Goal: Task Accomplishment & Management: Manage account settings

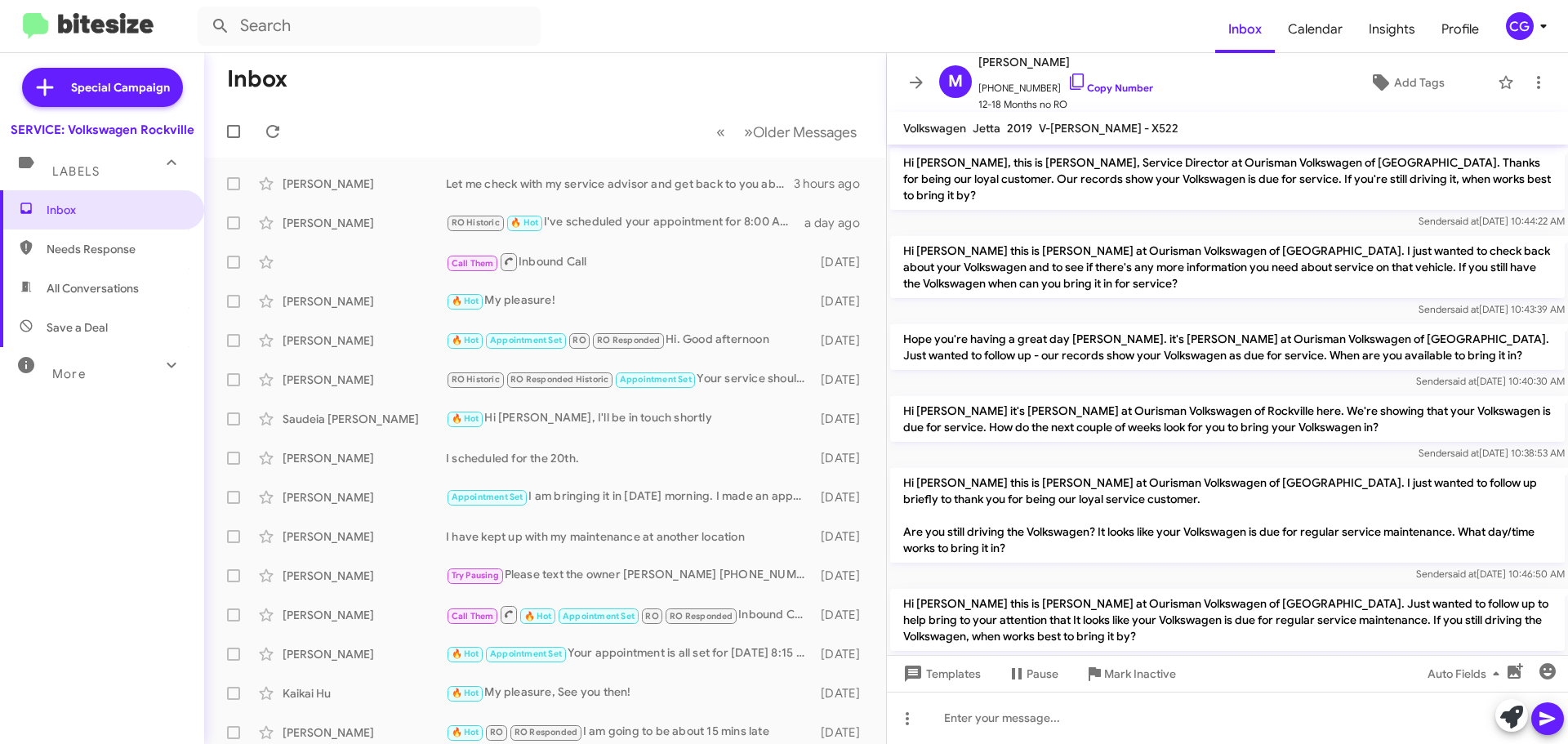
scroll to position [314, 0]
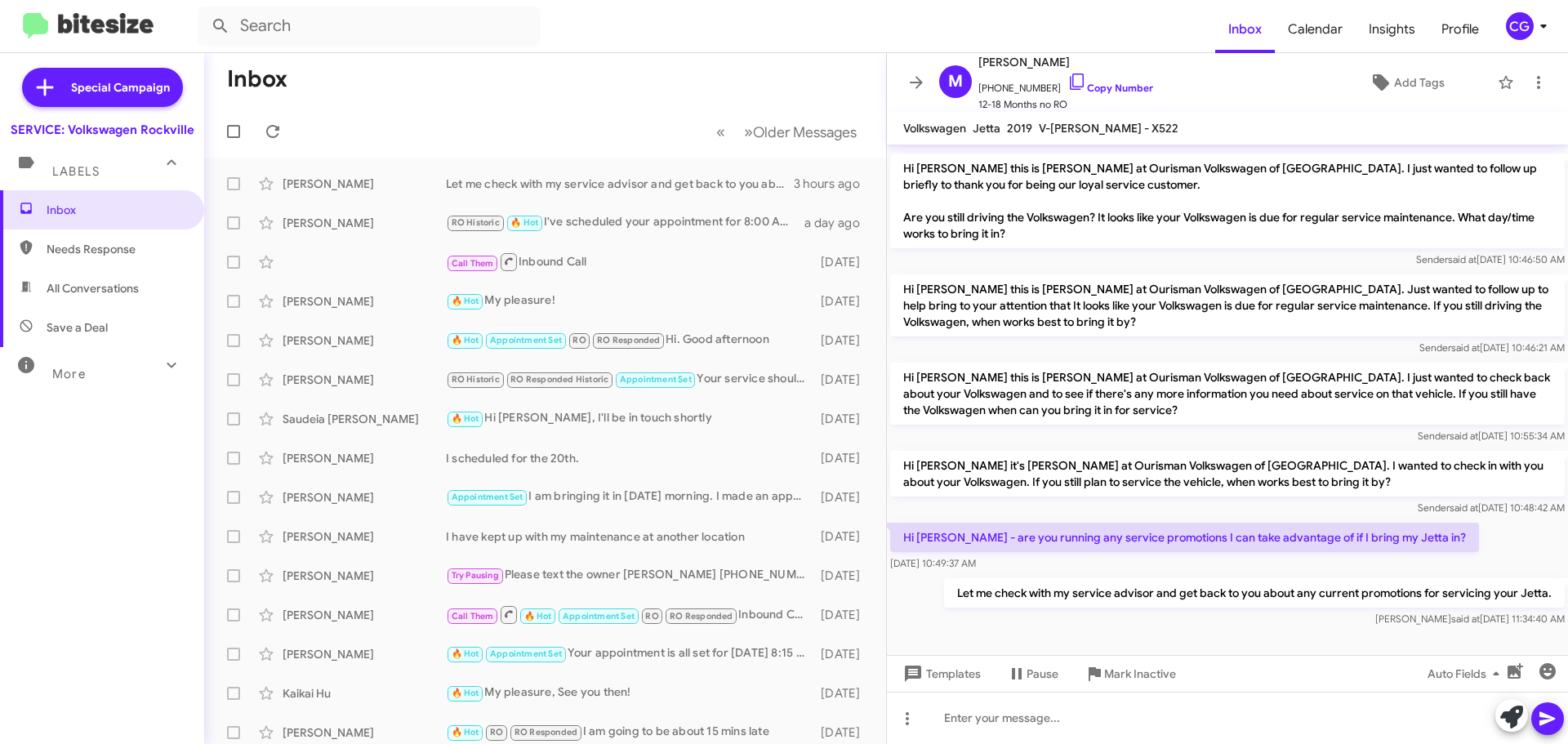
click at [1510, 36] on div "CG" at bounding box center [1519, 26] width 27 height 27
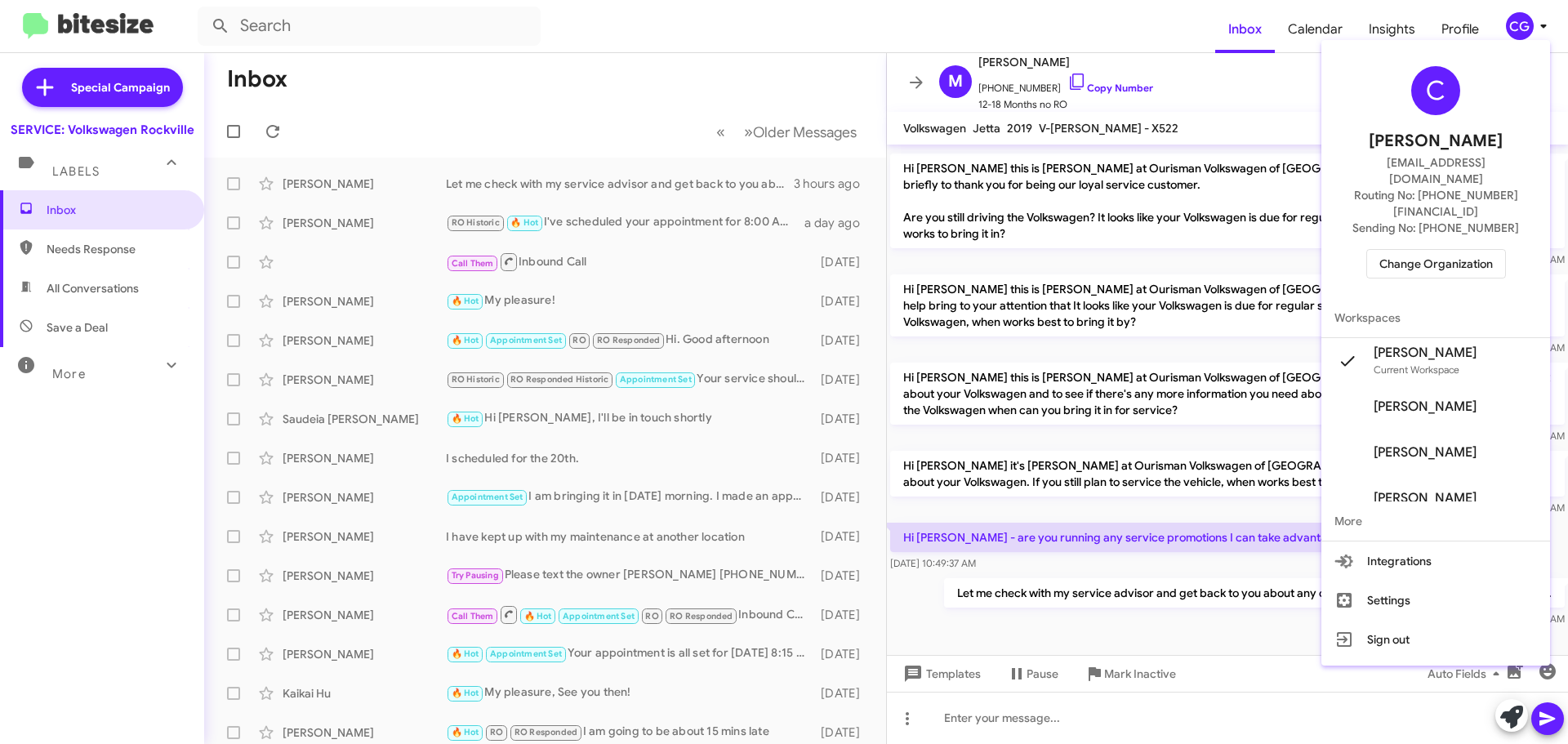
click at [1487, 246] on div "C Carmen Gast cgast@ourismancars.com Routing No: +1 (301) 424-7800 Sending No: …" at bounding box center [1436, 172] width 229 height 252
click at [1480, 250] on span "Change Organization" at bounding box center [1436, 263] width 114 height 27
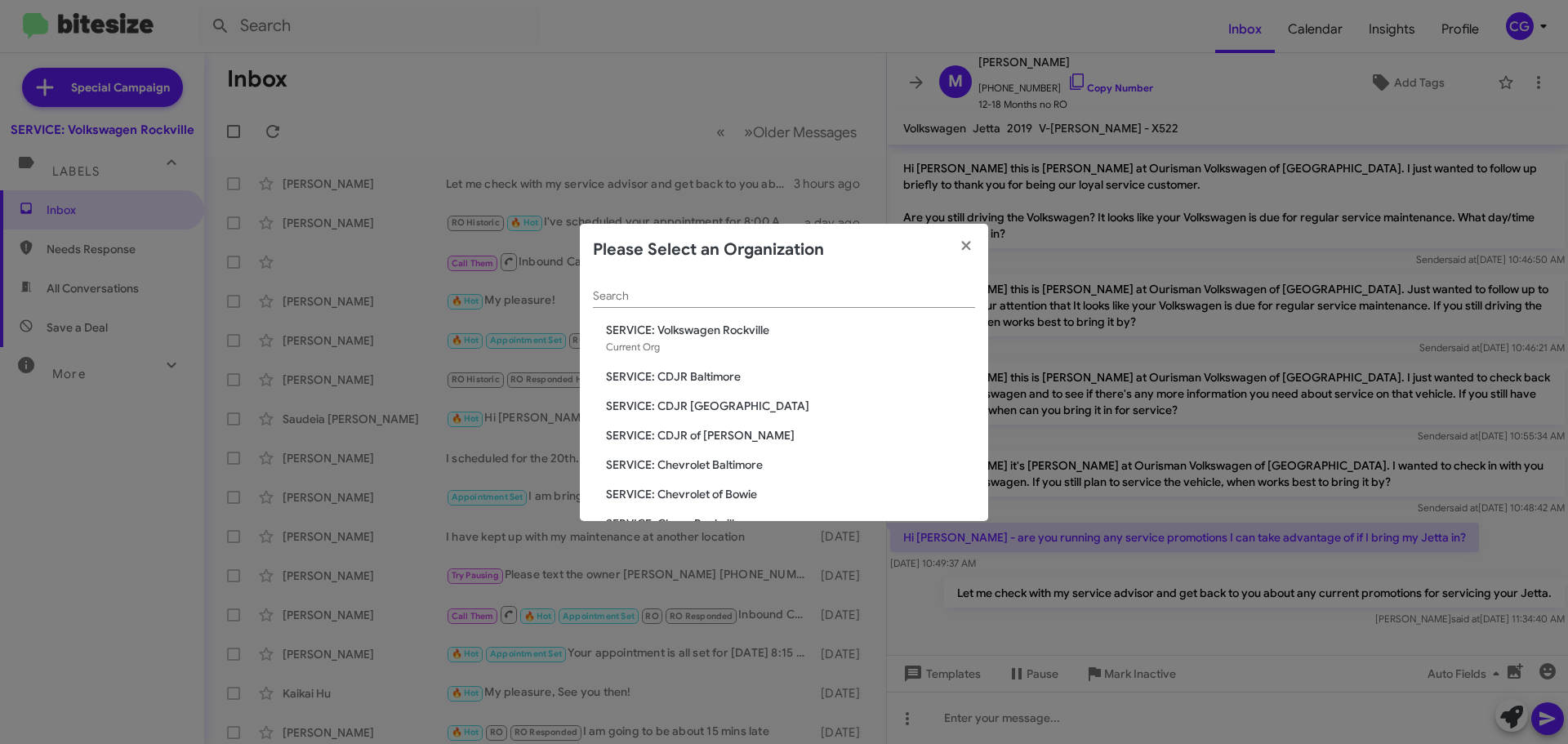
click at [748, 373] on span "SERVICE: CDJR Baltimore" at bounding box center [791, 376] width 369 height 17
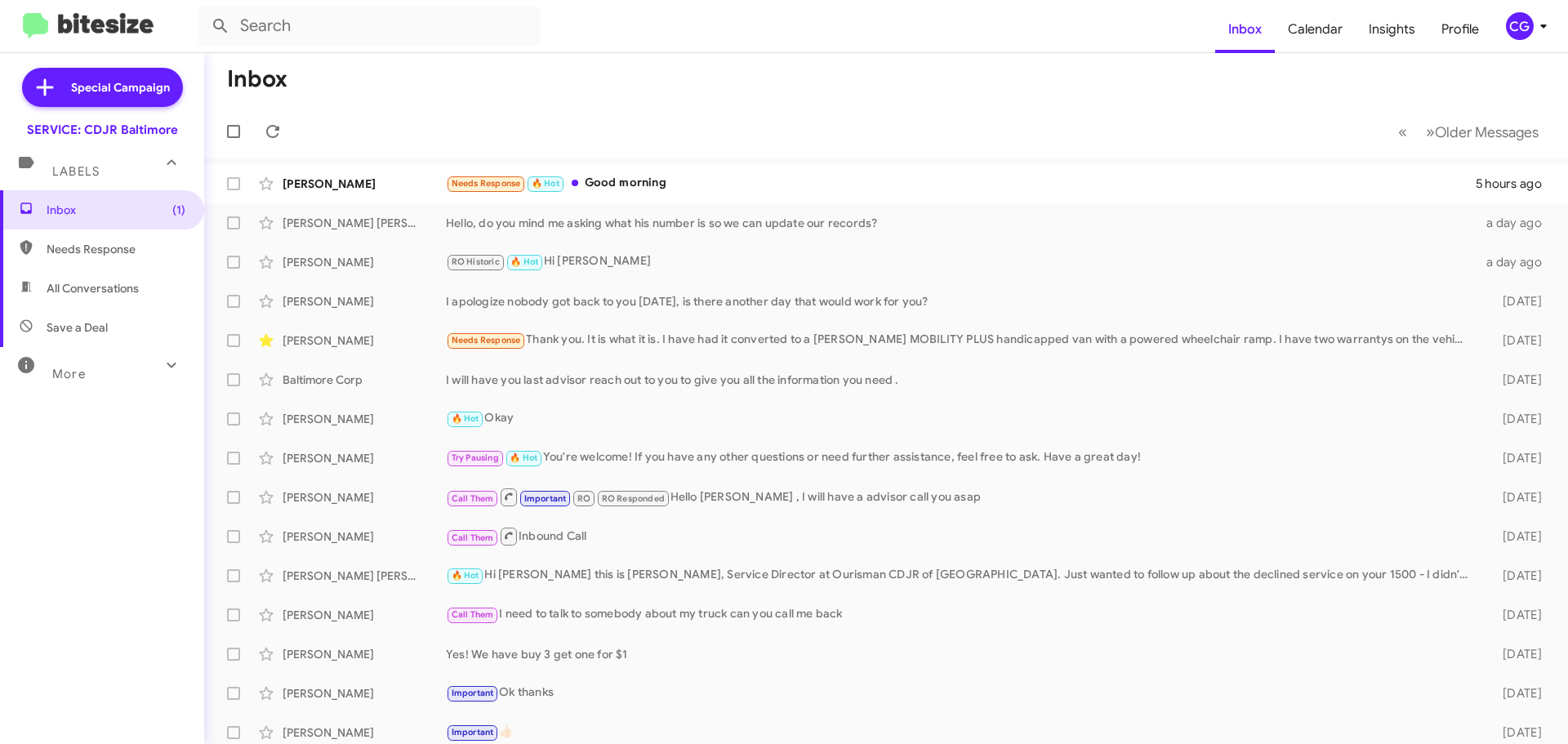
click at [1508, 26] on div "CG" at bounding box center [1519, 26] width 27 height 27
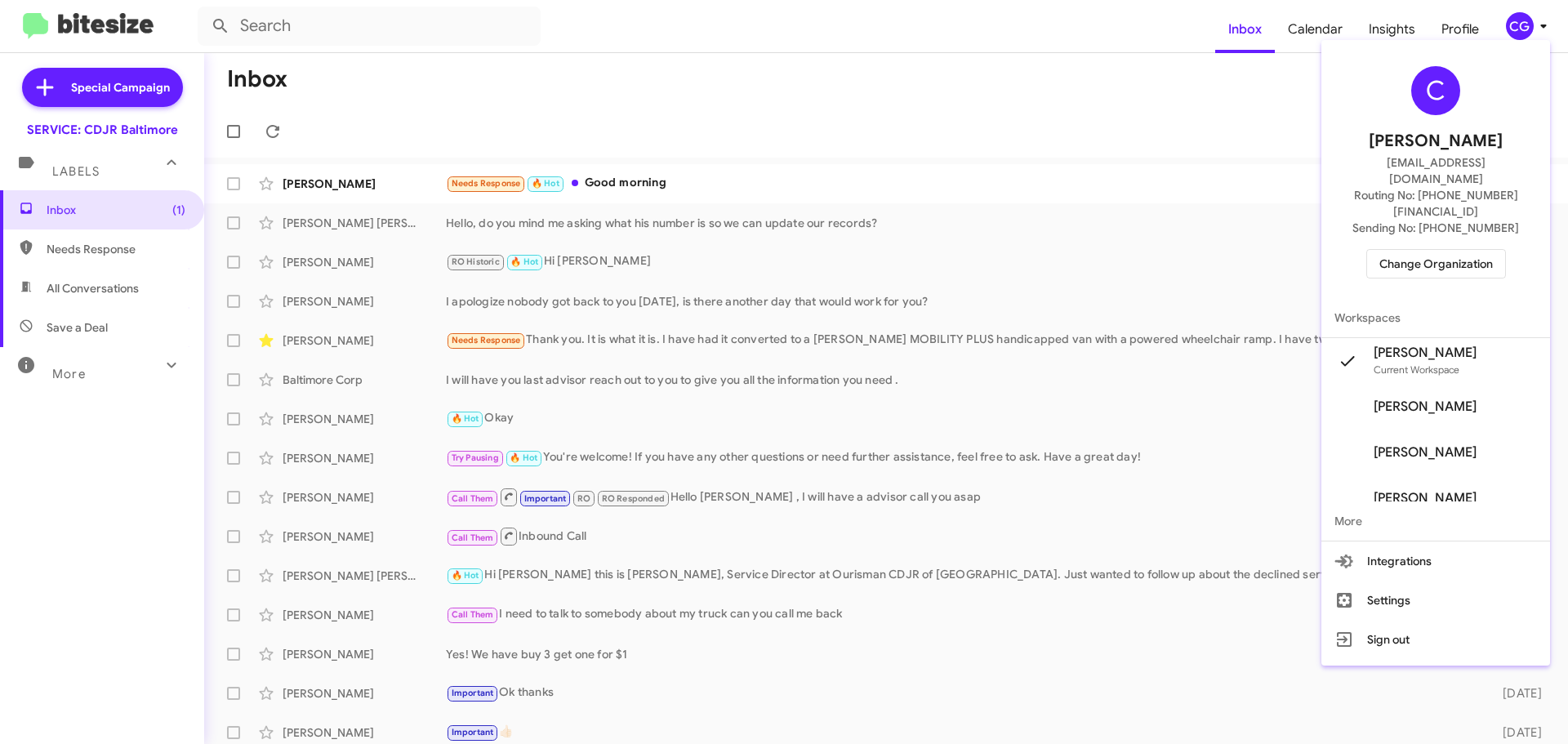
drag, startPoint x: 1449, startPoint y: 252, endPoint x: 1445, endPoint y: 235, distance: 17.5
click at [1449, 250] on div "C Carmen Gast cgast@ourismancars.com Routing No: +1 (410) 288-3100 Sending No: …" at bounding box center [1436, 172] width 229 height 252
click at [1445, 250] on span "Change Organization" at bounding box center [1436, 263] width 114 height 27
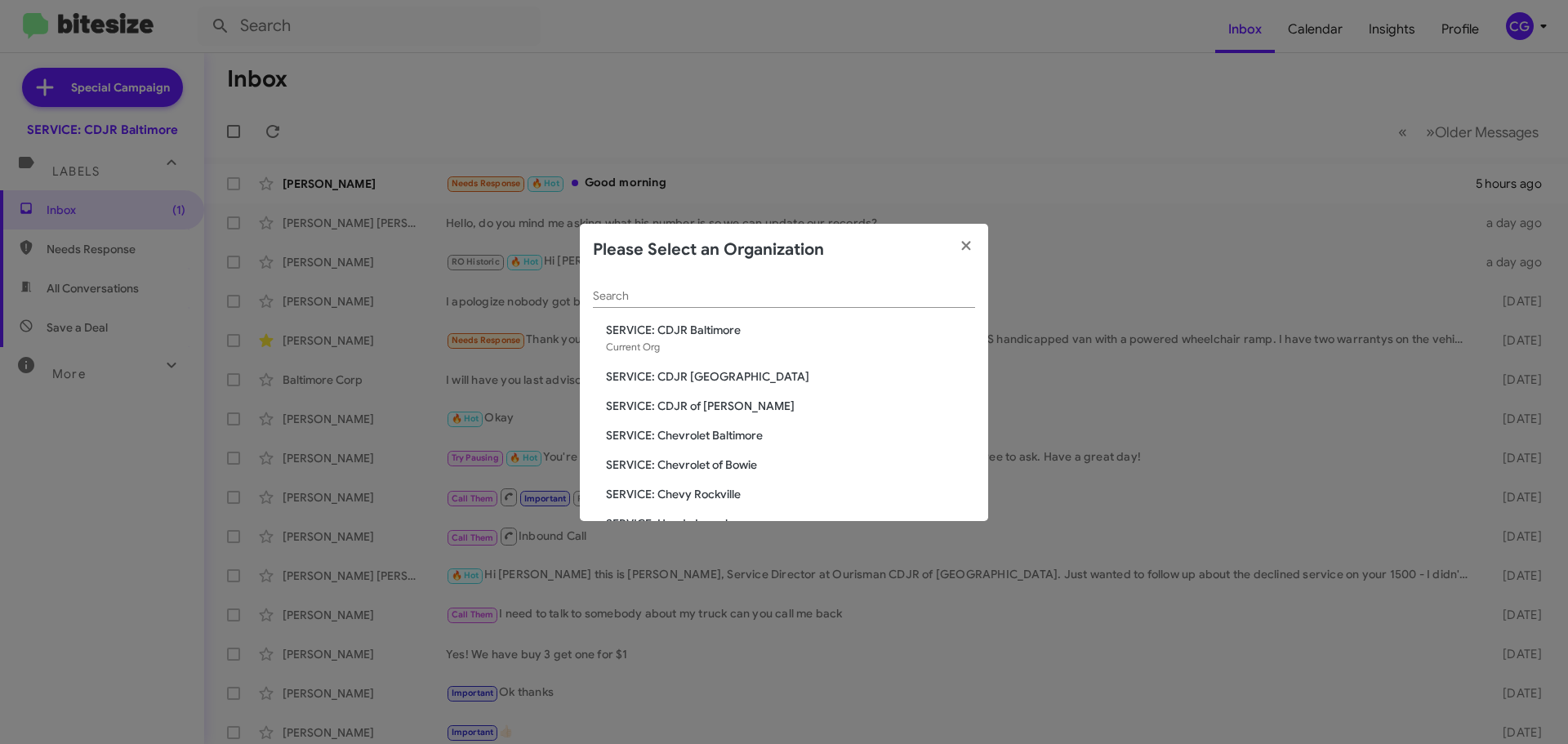
click at [713, 369] on span "SERVICE: CDJR [GEOGRAPHIC_DATA]" at bounding box center [791, 376] width 369 height 17
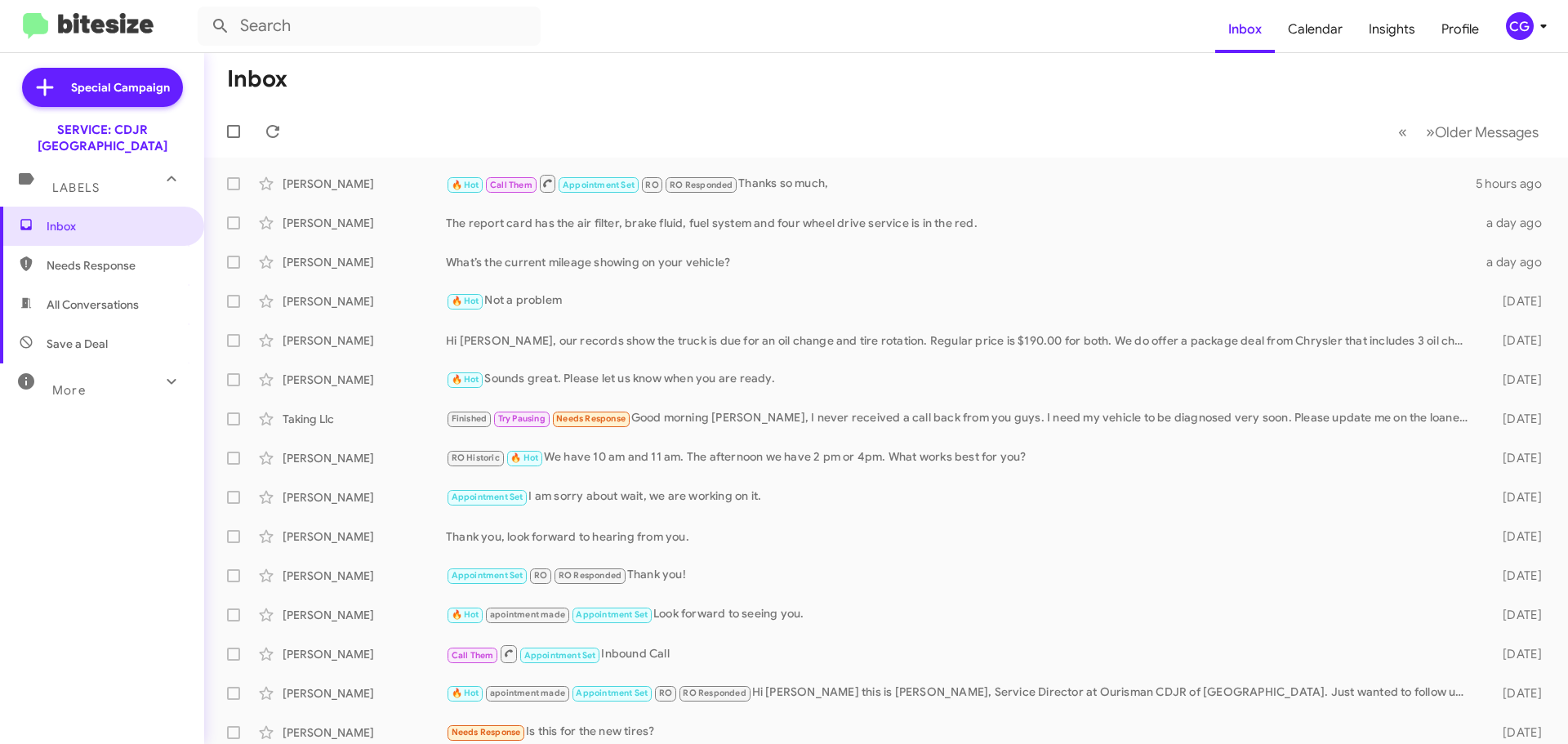
click at [1516, 26] on div "CG" at bounding box center [1519, 26] width 27 height 27
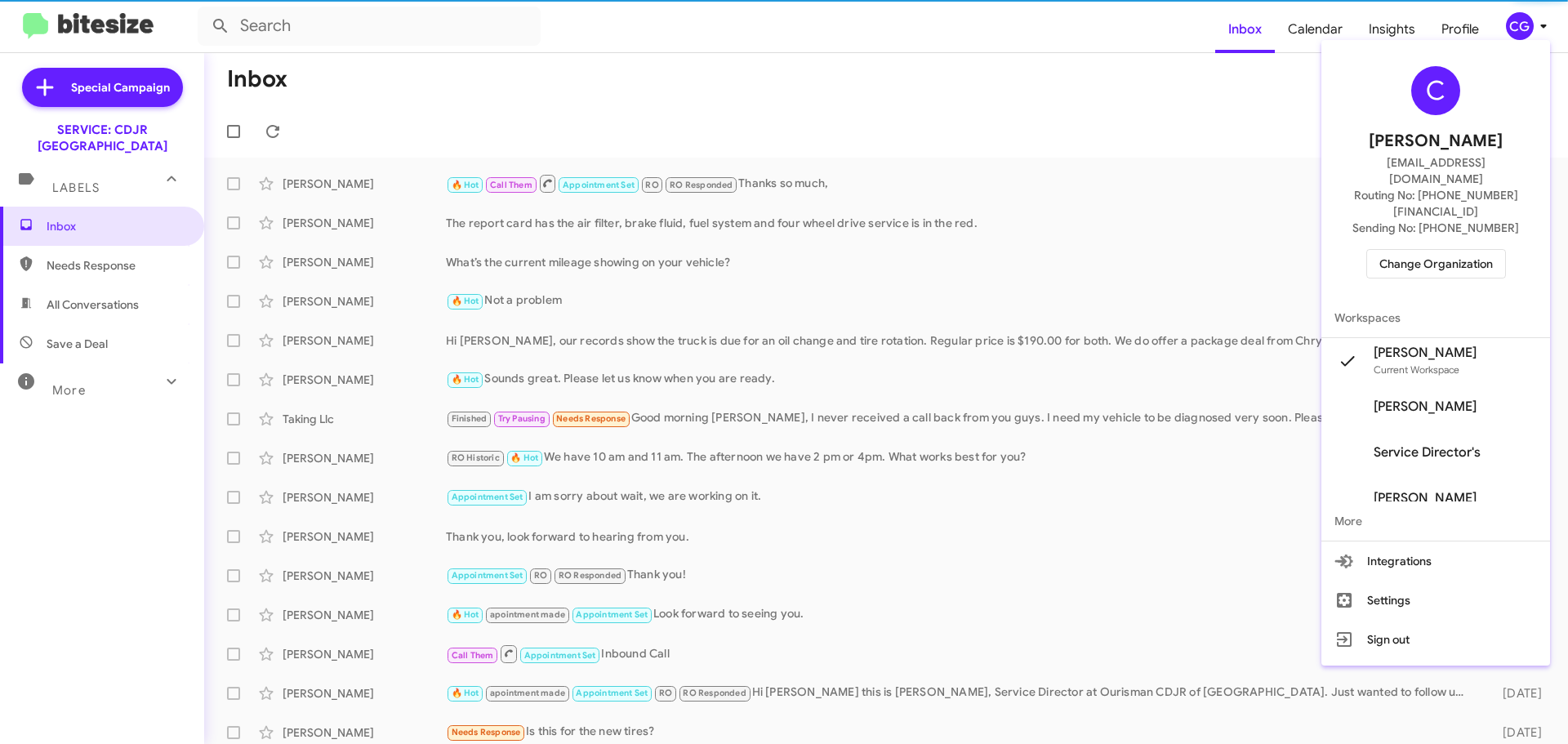
click at [1493, 250] on span "Change Organization" at bounding box center [1436, 263] width 114 height 27
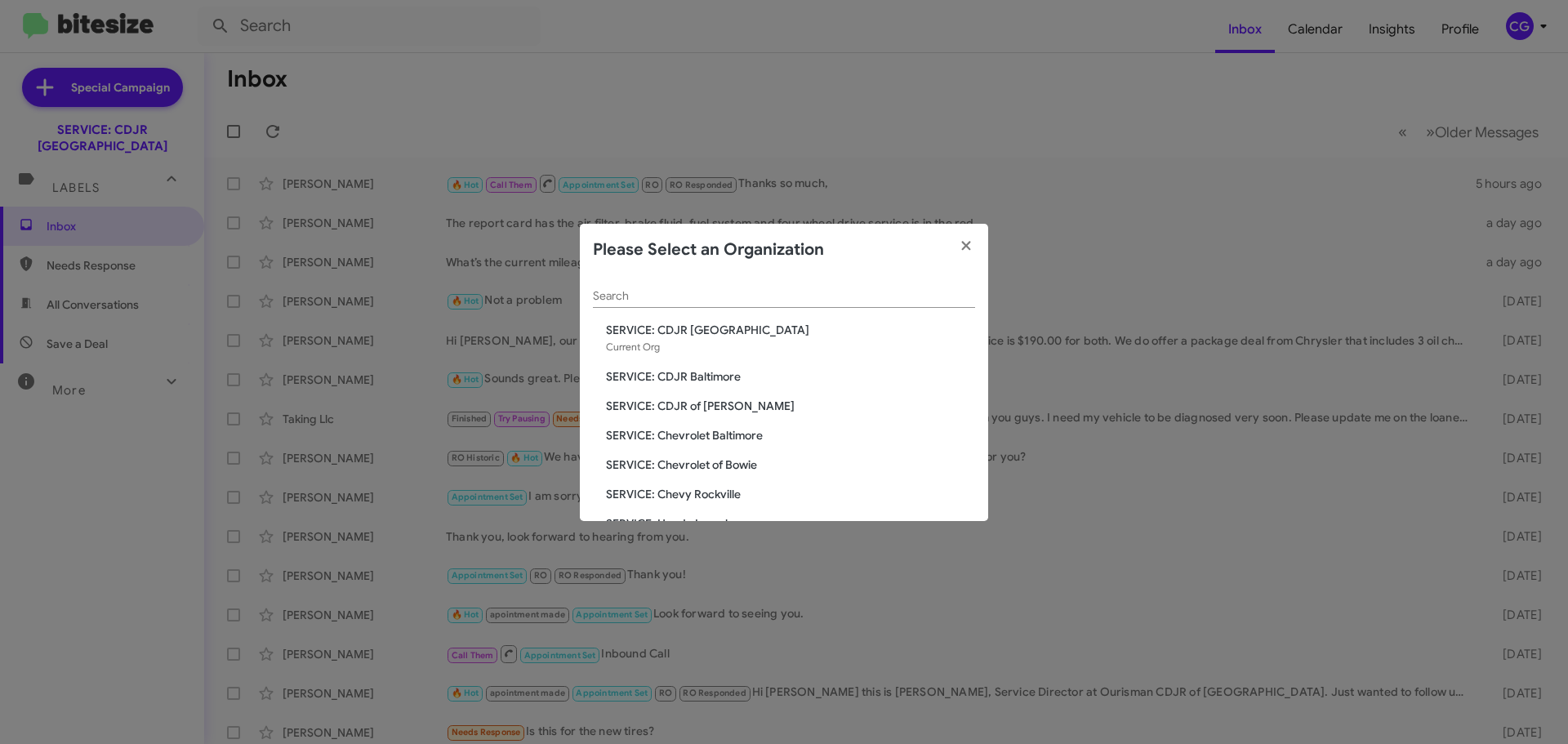
click at [729, 378] on span "SERVICE: CDJR Baltimore" at bounding box center [791, 376] width 369 height 17
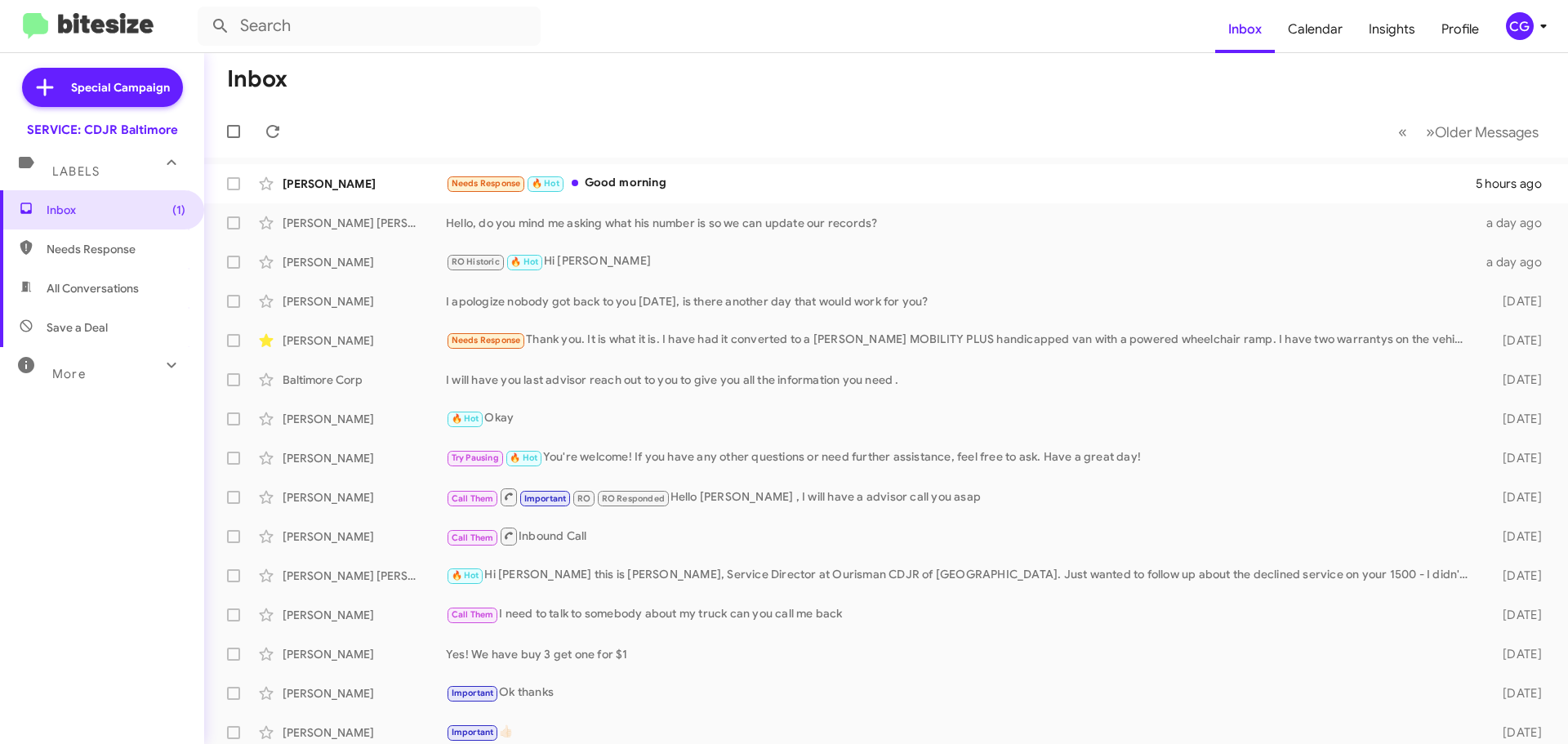
drag, startPoint x: 1544, startPoint y: 26, endPoint x: 1541, endPoint y: 34, distance: 8.5
click at [1542, 32] on icon at bounding box center [1544, 26] width 19 height 19
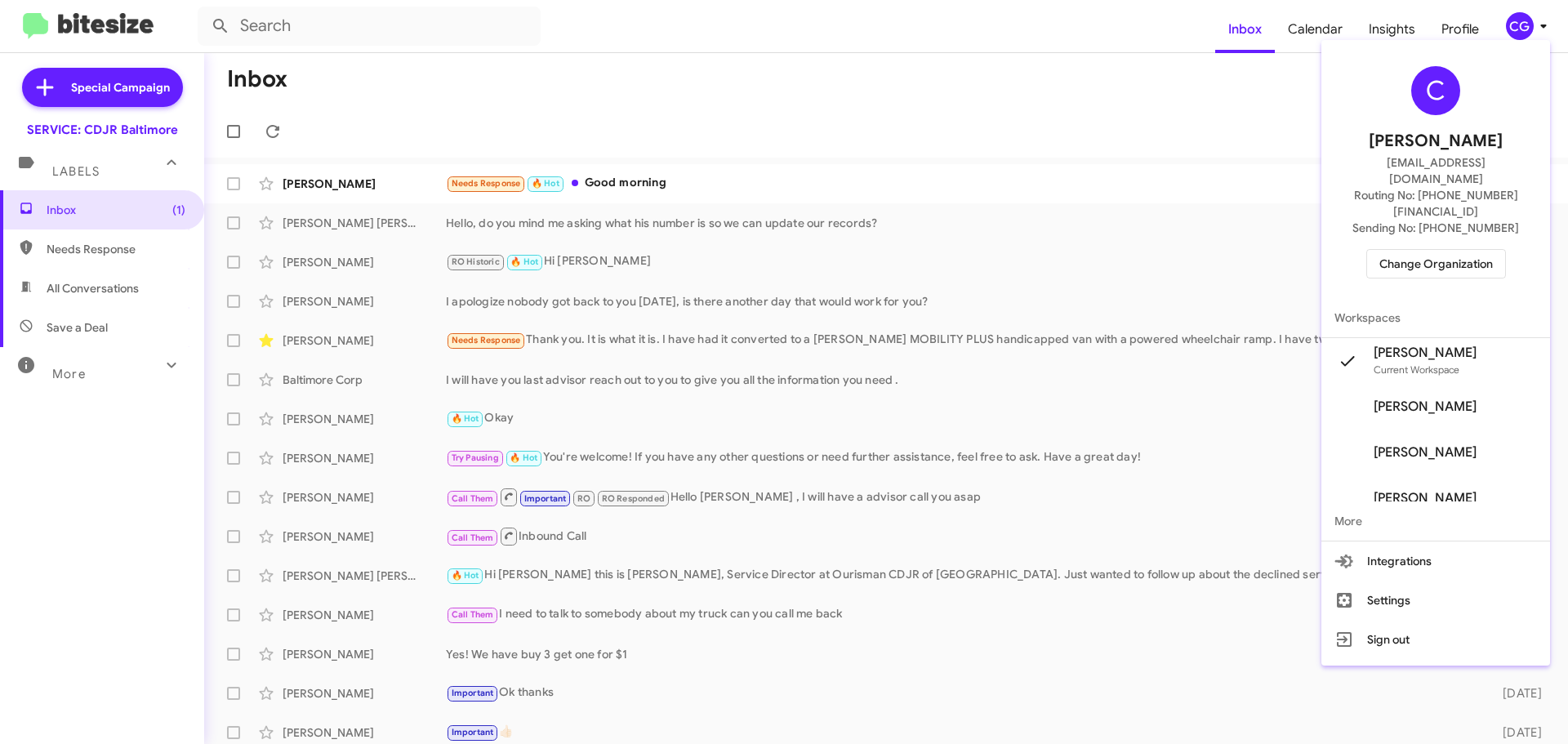
click at [1451, 216] on div "C Carmen Gast cgast@ourismancars.com Routing No: +1 (410) 288-3100 Sending No: …" at bounding box center [1436, 172] width 229 height 252
click at [1446, 250] on span "Change Organization" at bounding box center [1436, 263] width 114 height 27
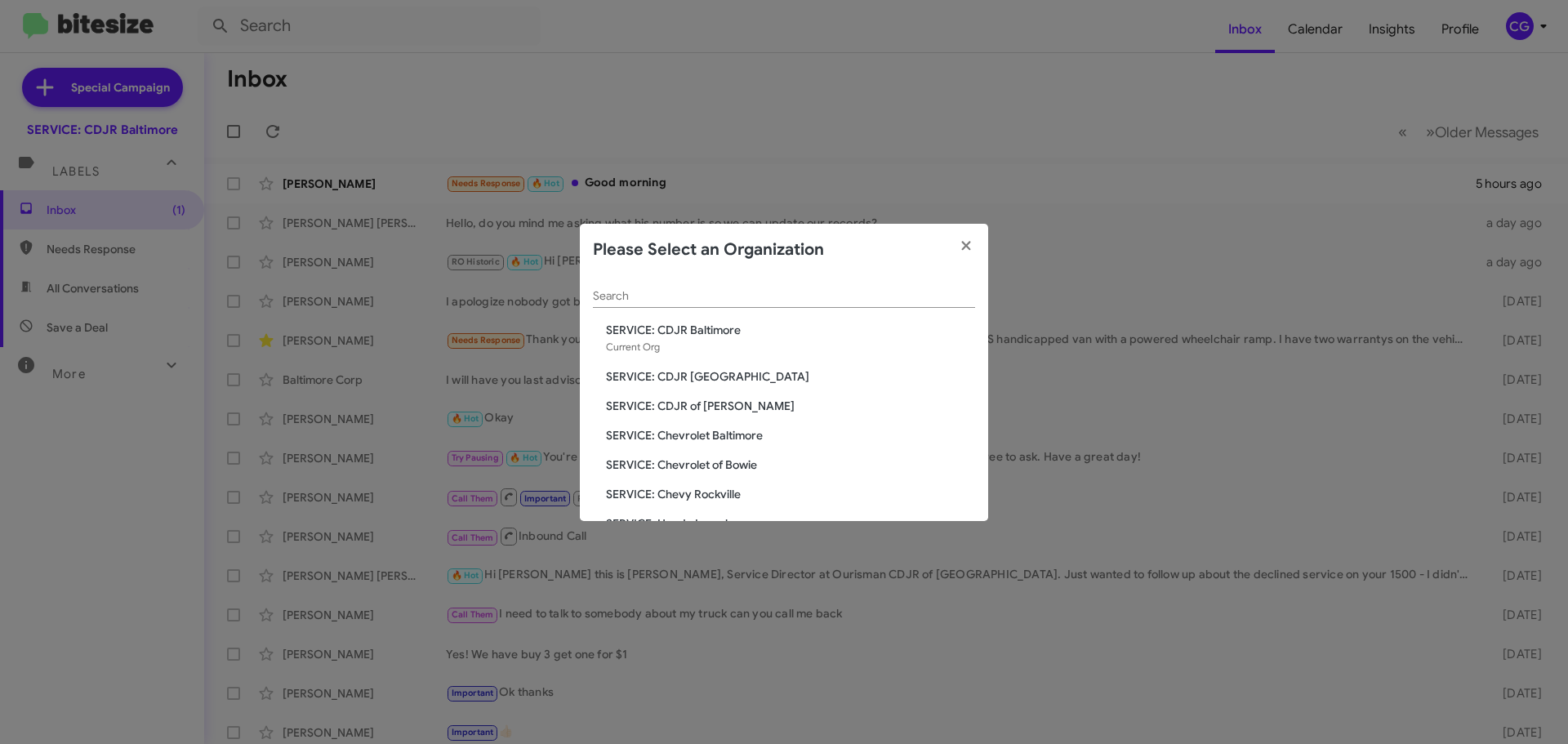
drag, startPoint x: 727, startPoint y: 401, endPoint x: 727, endPoint y: 392, distance: 9.0
click at [727, 400] on span "SERVICE: CDJR of [PERSON_NAME]" at bounding box center [791, 406] width 369 height 17
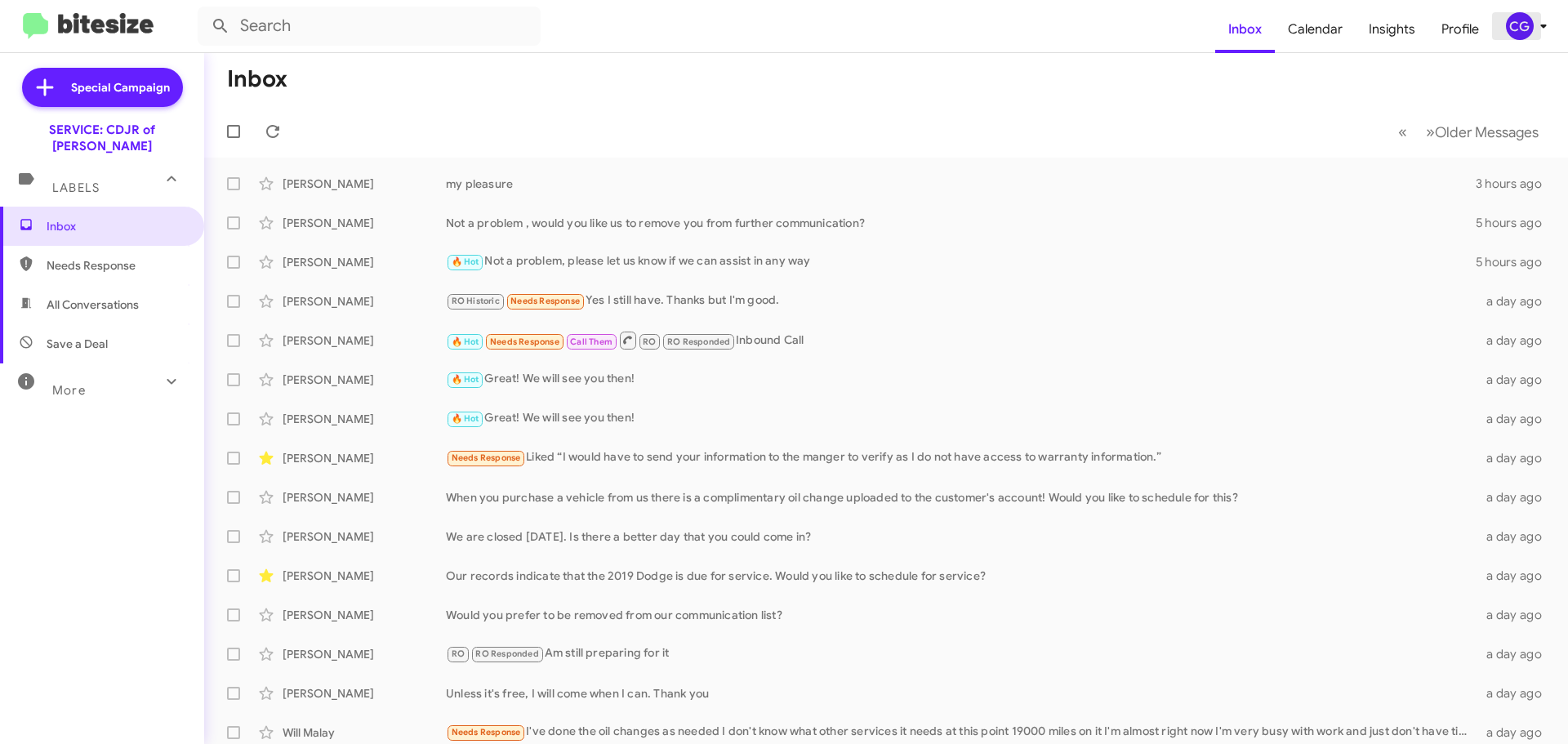
click at [1513, 18] on div "CG" at bounding box center [1519, 26] width 27 height 27
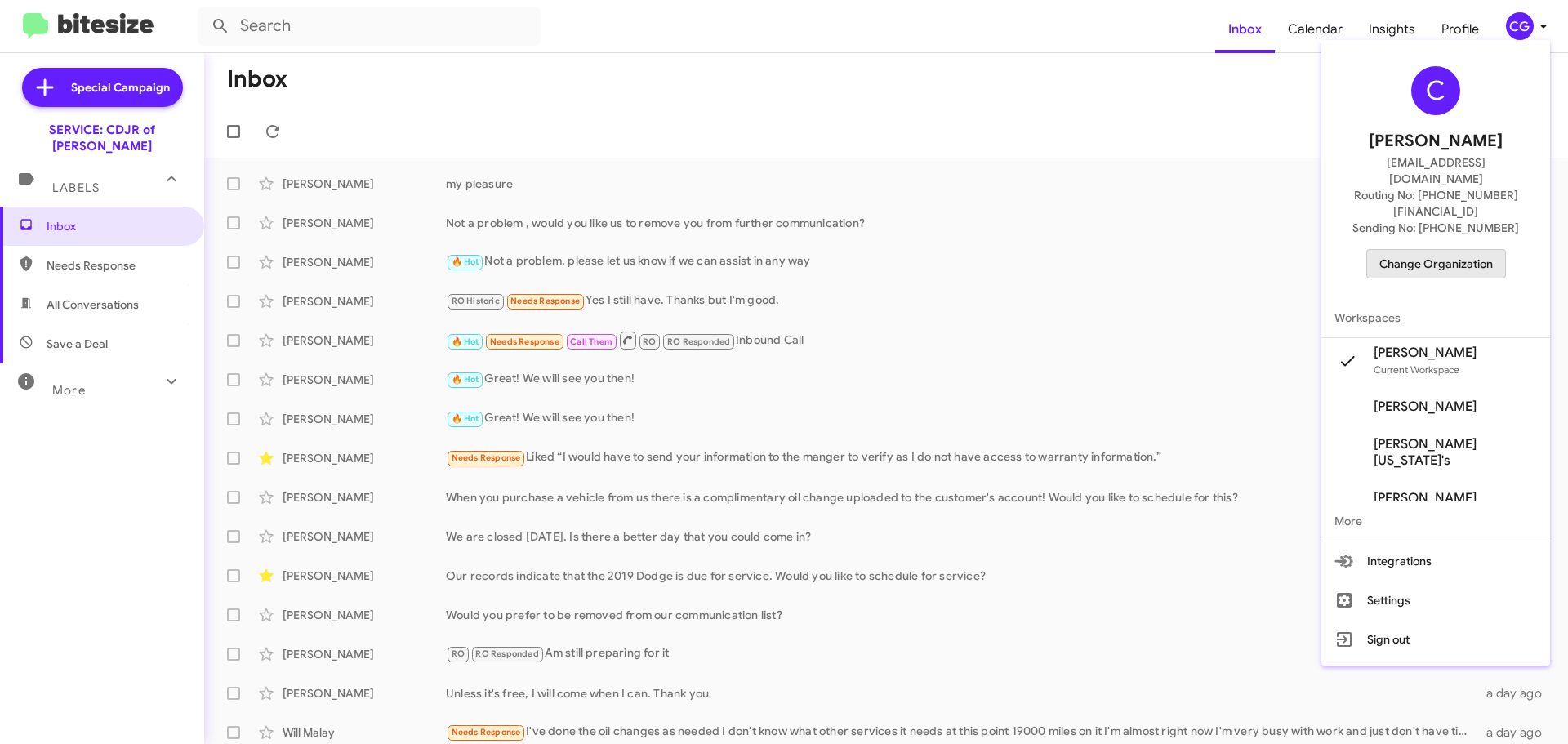
click at [1480, 250] on span "Change Organization" at bounding box center [1436, 263] width 114 height 27
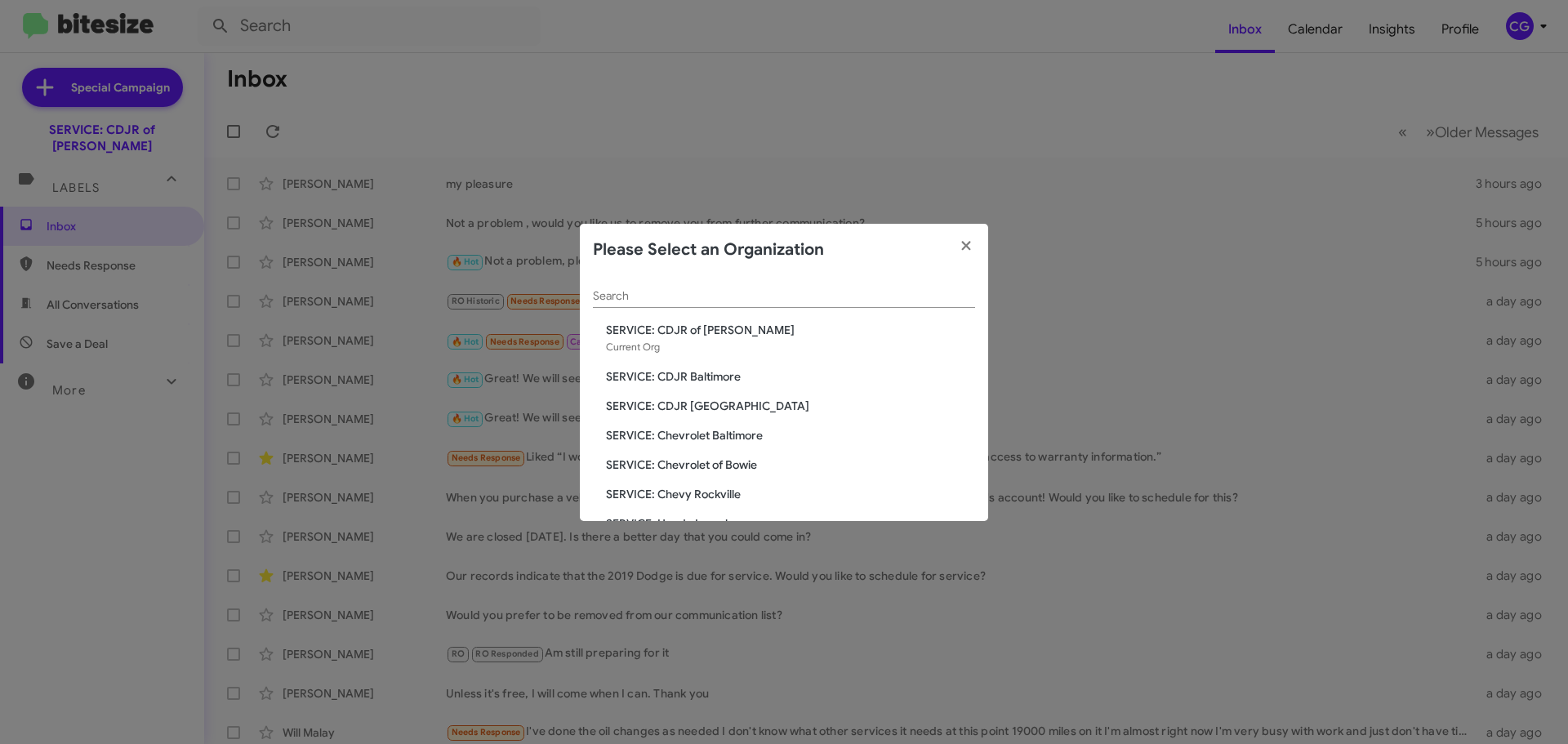
click at [726, 432] on span "SERVICE: Chevrolet Baltimore" at bounding box center [791, 435] width 369 height 17
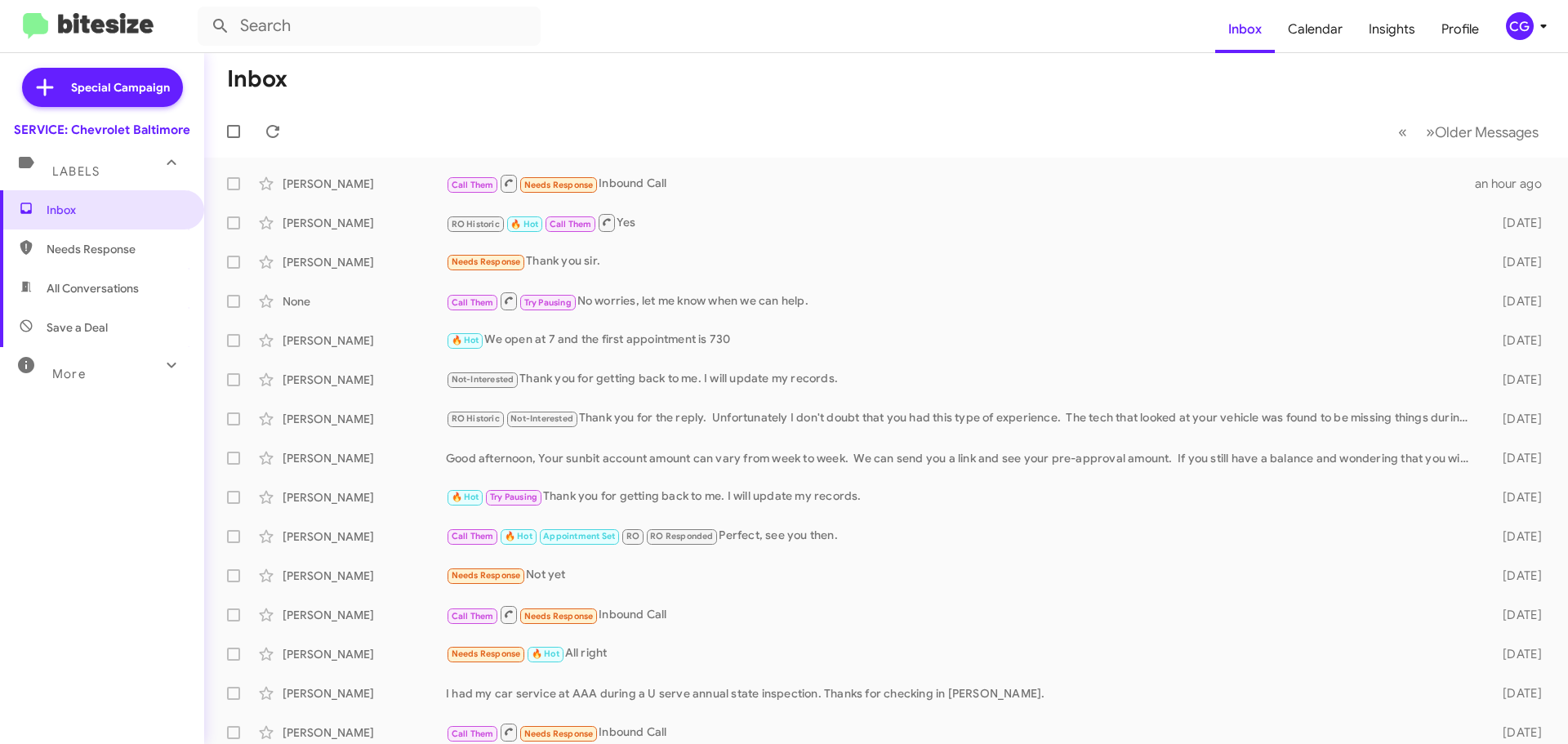
click at [1527, 21] on div "CG" at bounding box center [1519, 26] width 27 height 27
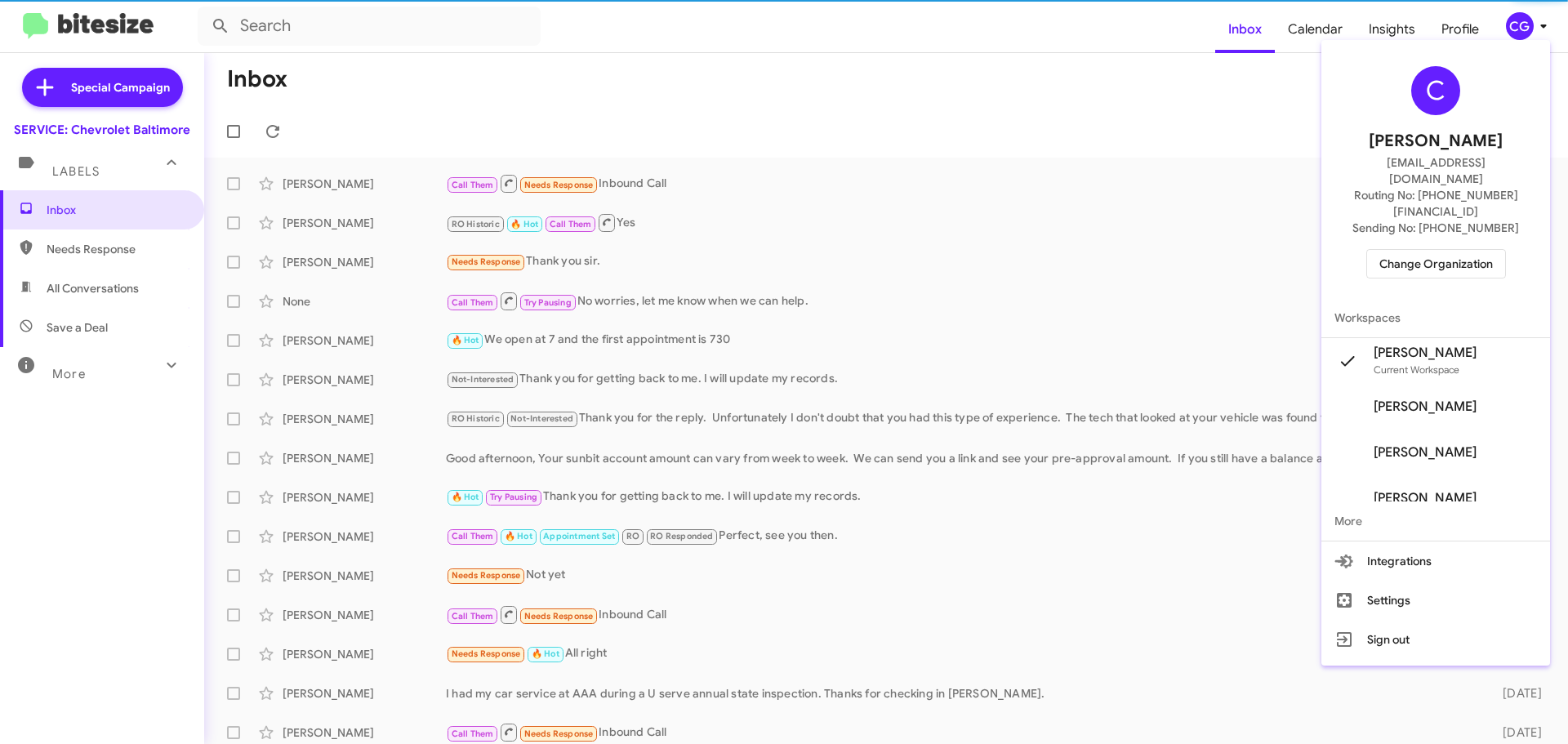
click at [1468, 250] on span "Change Organization" at bounding box center [1436, 263] width 114 height 27
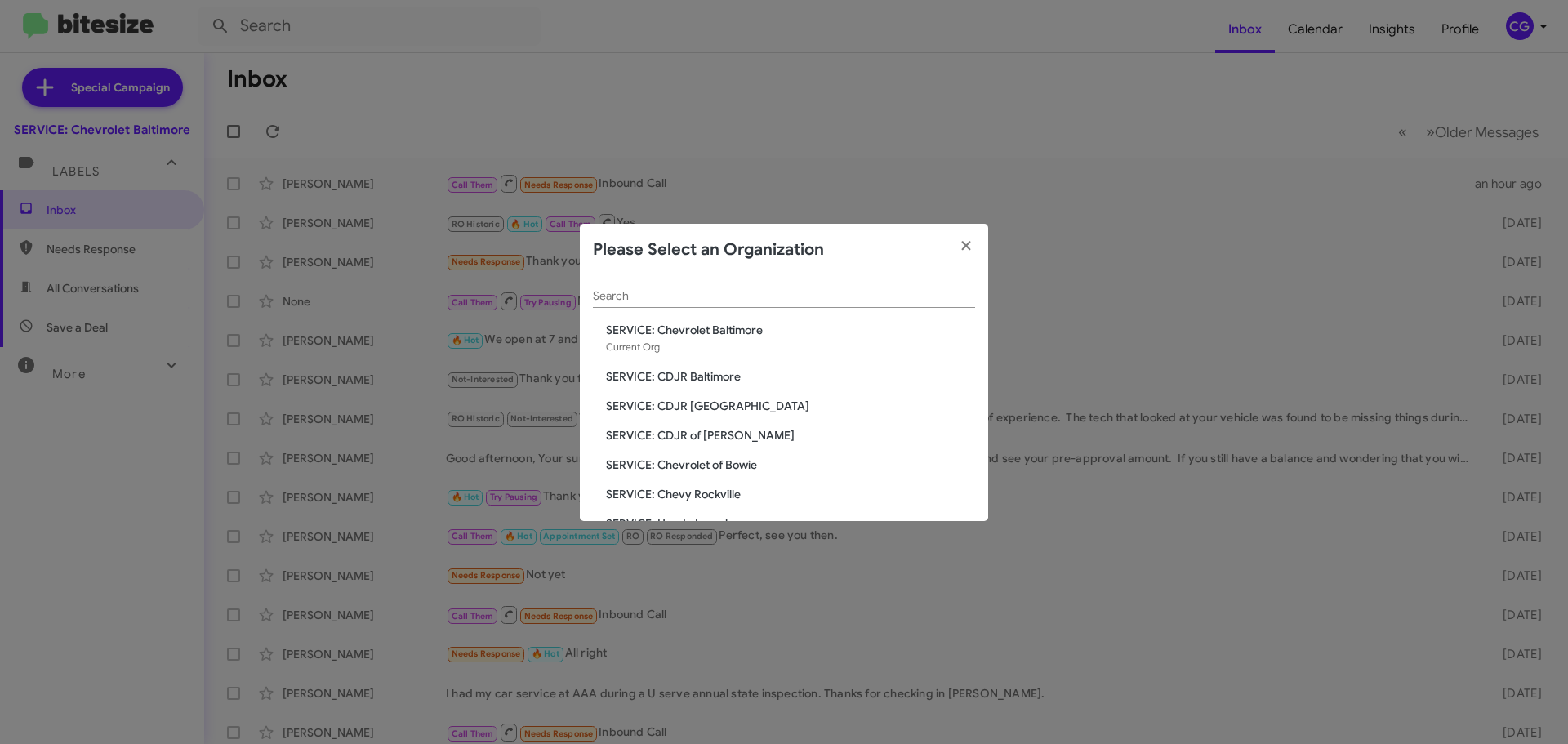
click at [748, 459] on span "SERVICE: Chevrolet of Bowie" at bounding box center [791, 464] width 369 height 17
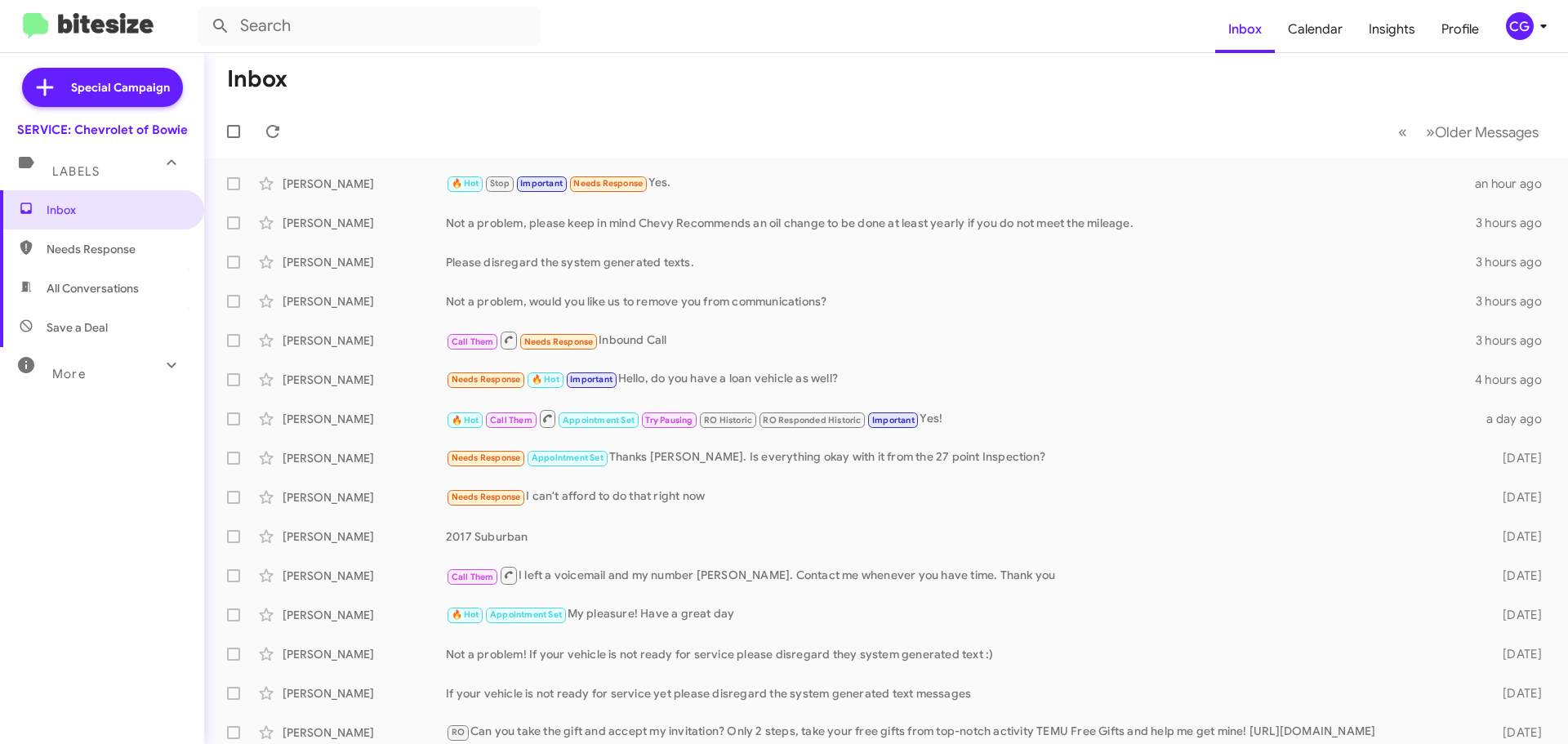
click at [1511, 34] on div "CG" at bounding box center [1519, 26] width 27 height 27
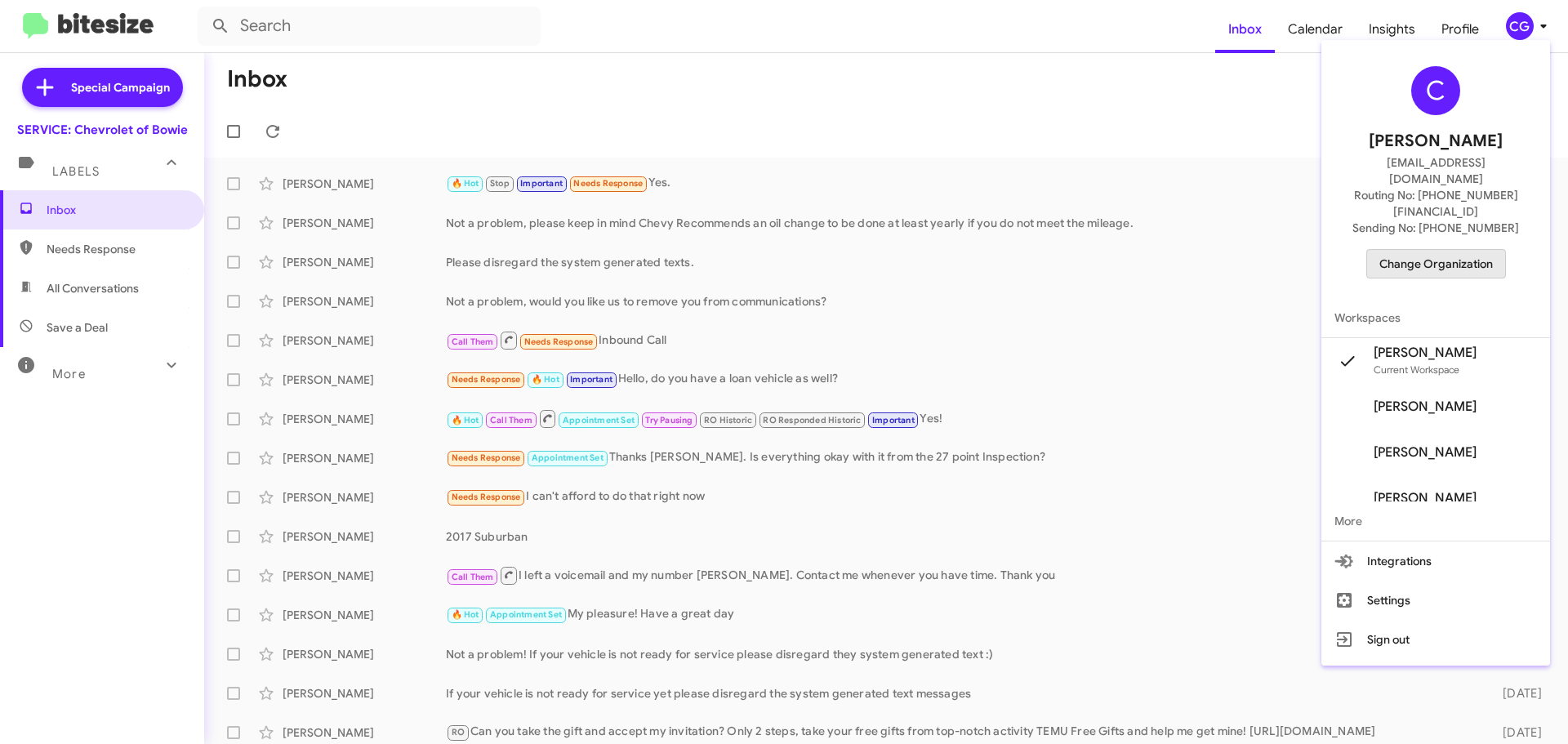
click at [1475, 250] on span "Change Organization" at bounding box center [1436, 263] width 114 height 27
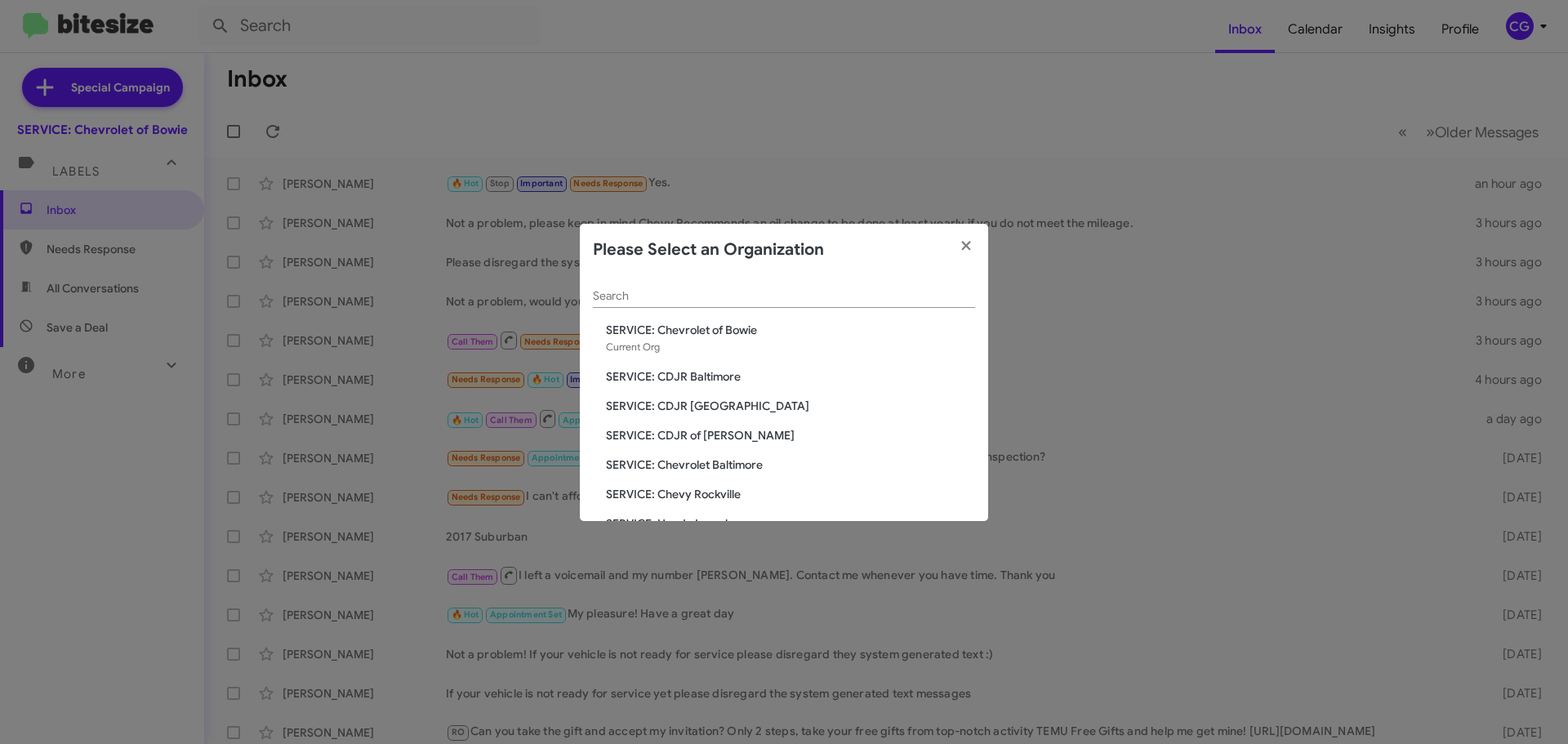
click at [705, 504] on div "Search SERVICE: Chevrolet of Bowie Current Org SERVICE: CDJR Baltimore SERVICE:…" at bounding box center [784, 399] width 409 height 245
click at [706, 493] on span "SERVICE: Chevy Rockville" at bounding box center [791, 494] width 369 height 17
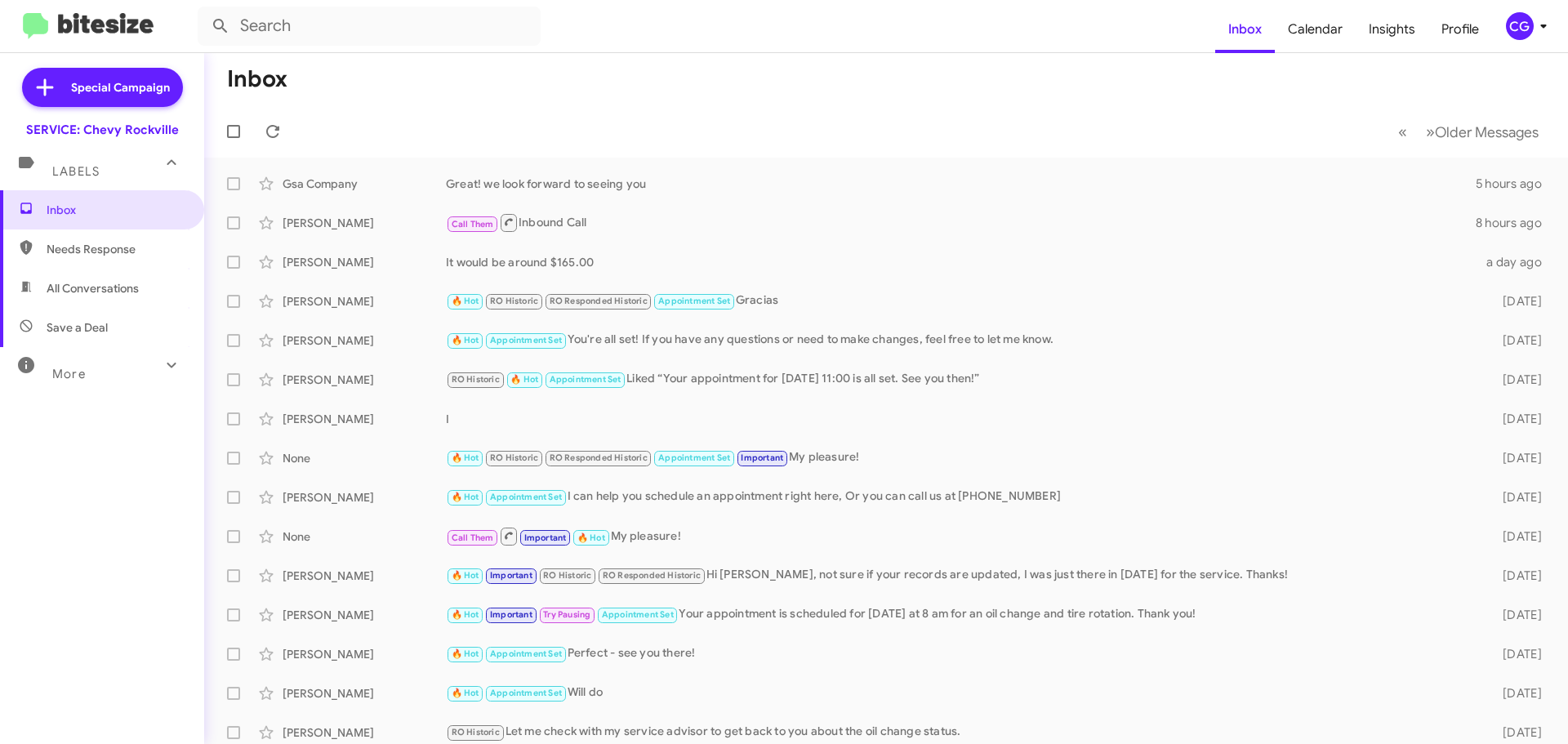
click at [1513, 38] on div "CG" at bounding box center [1519, 26] width 27 height 27
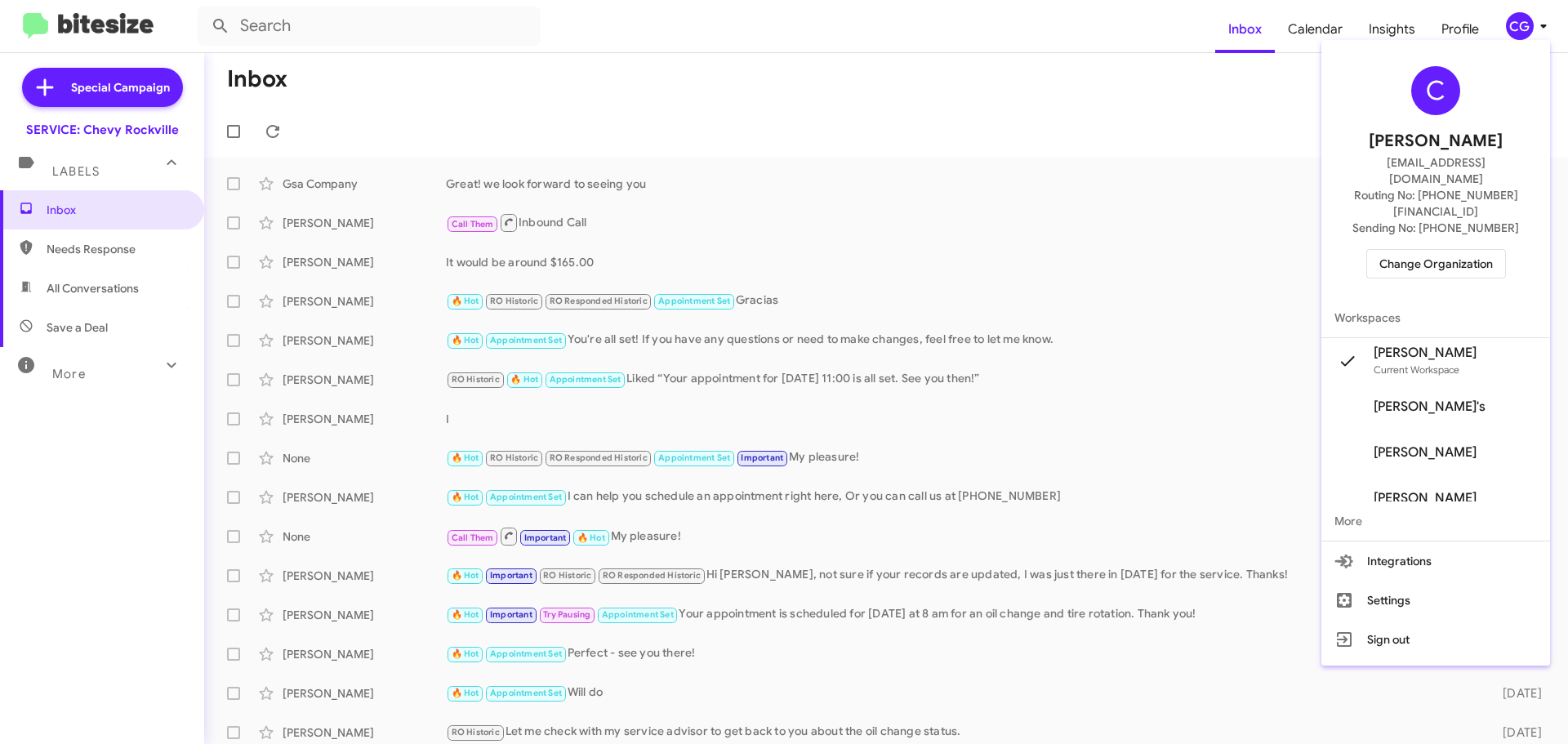
click at [1469, 250] on span "Change Organization" at bounding box center [1436, 263] width 114 height 27
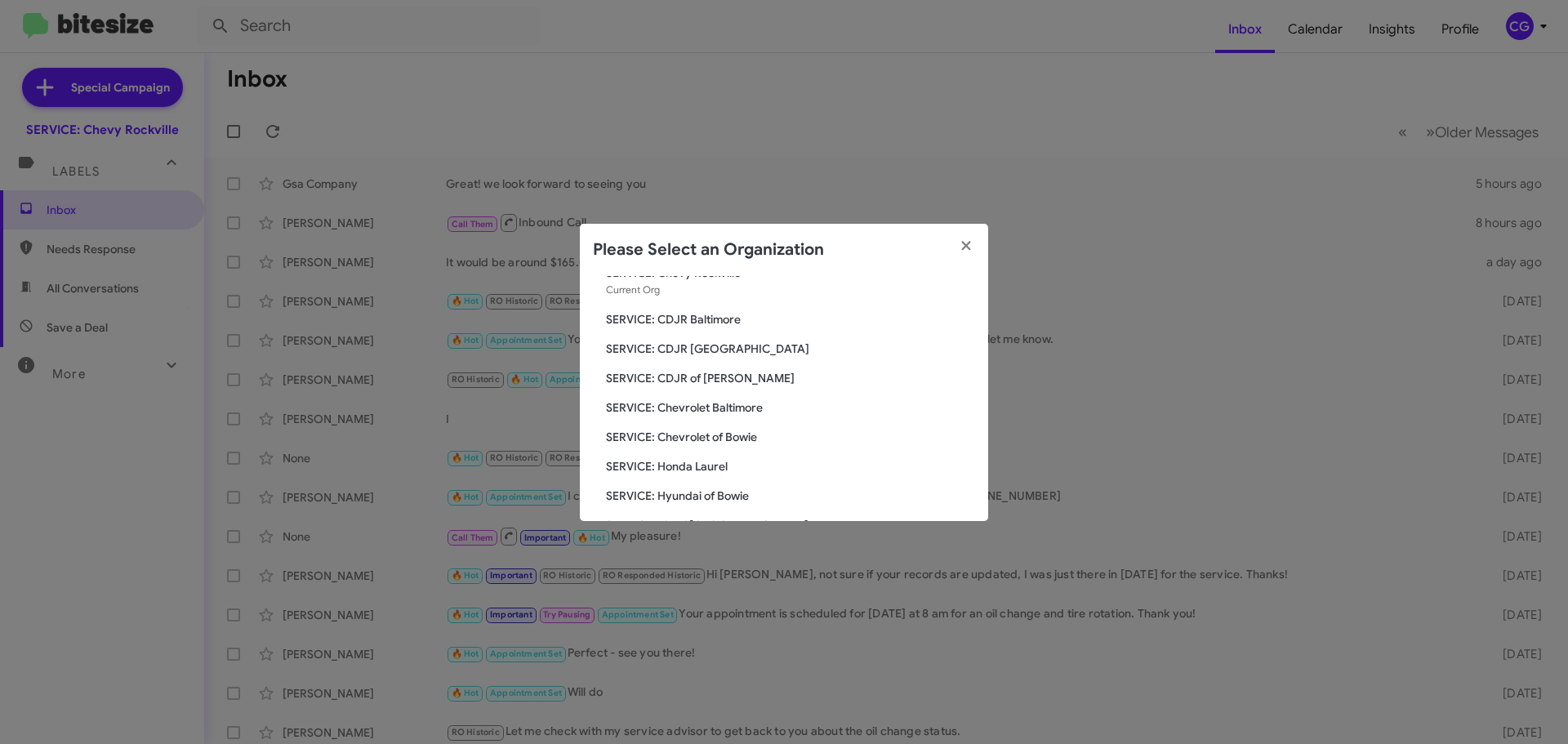
scroll to position [82, 0]
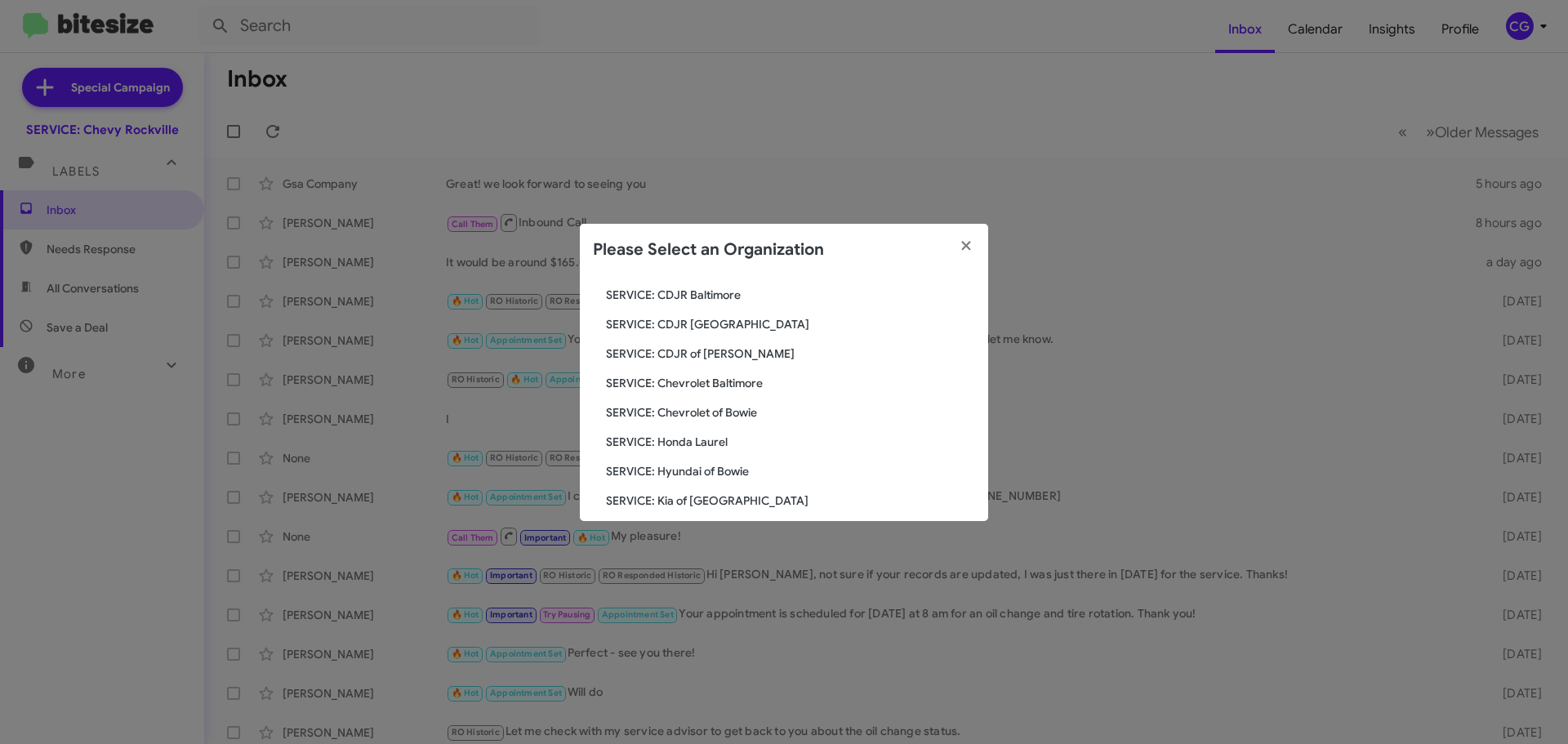
click at [694, 442] on span "SERVICE: Honda Laurel" at bounding box center [791, 441] width 369 height 17
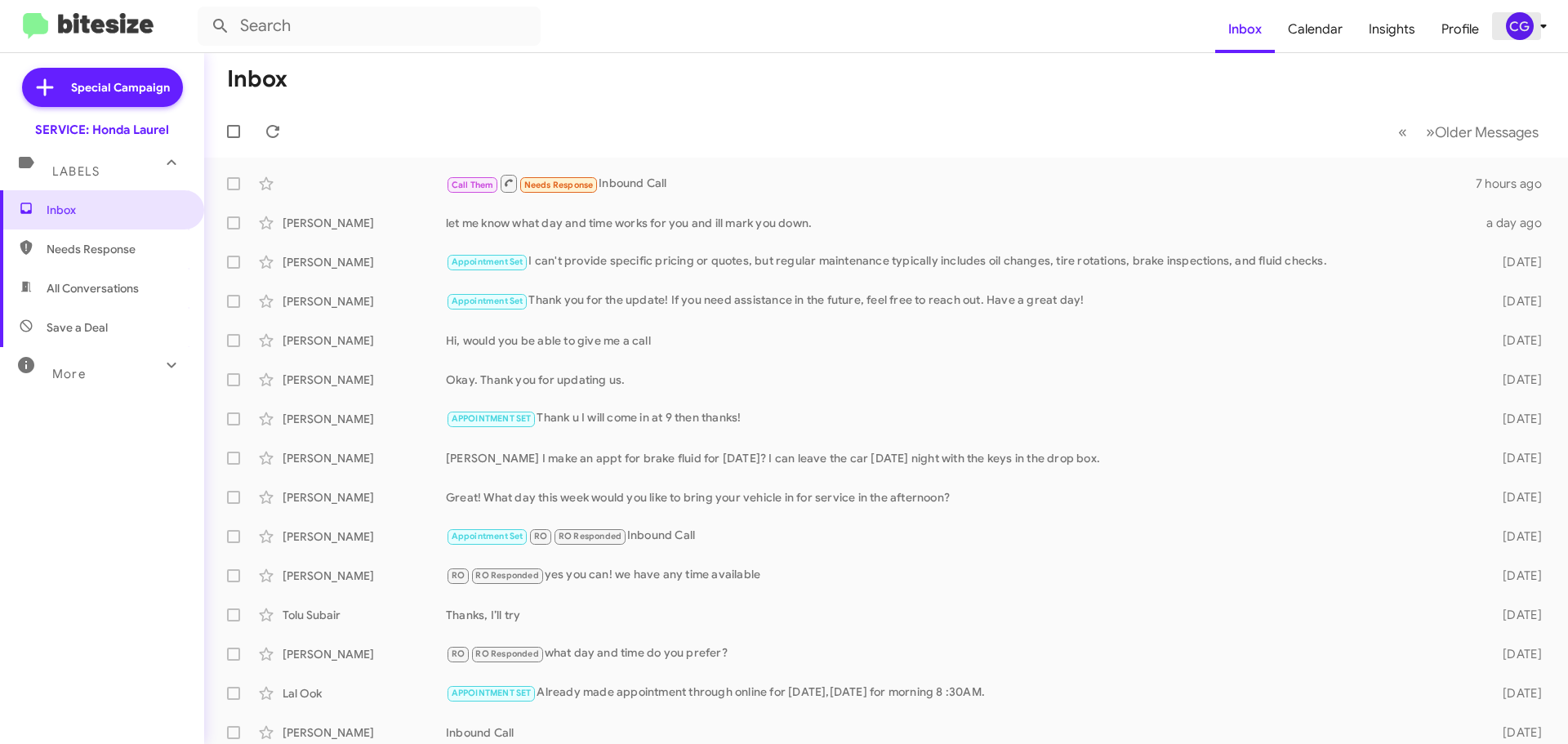
click at [1527, 36] on div "CG" at bounding box center [1519, 26] width 27 height 27
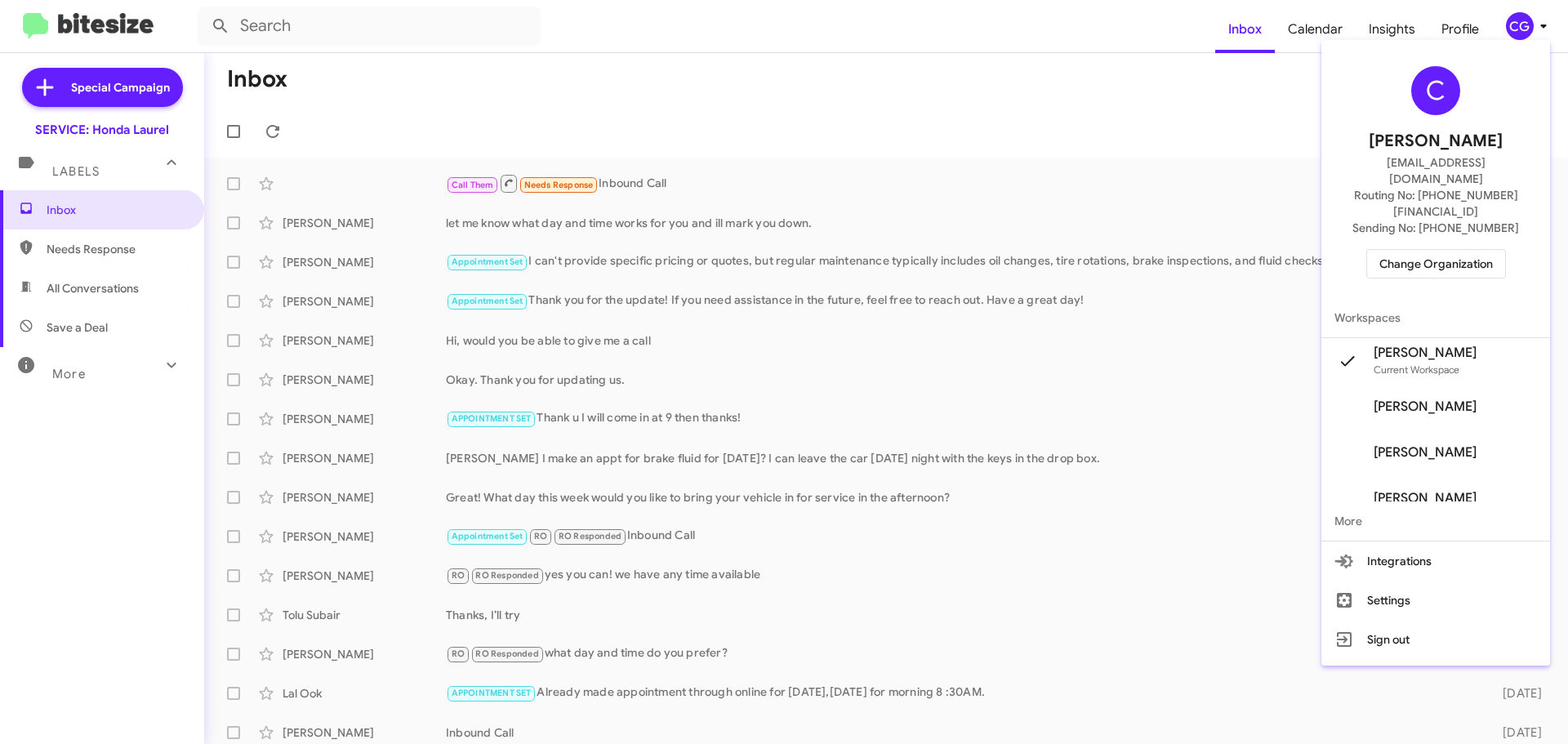
click at [1469, 250] on span "Change Organization" at bounding box center [1436, 263] width 114 height 27
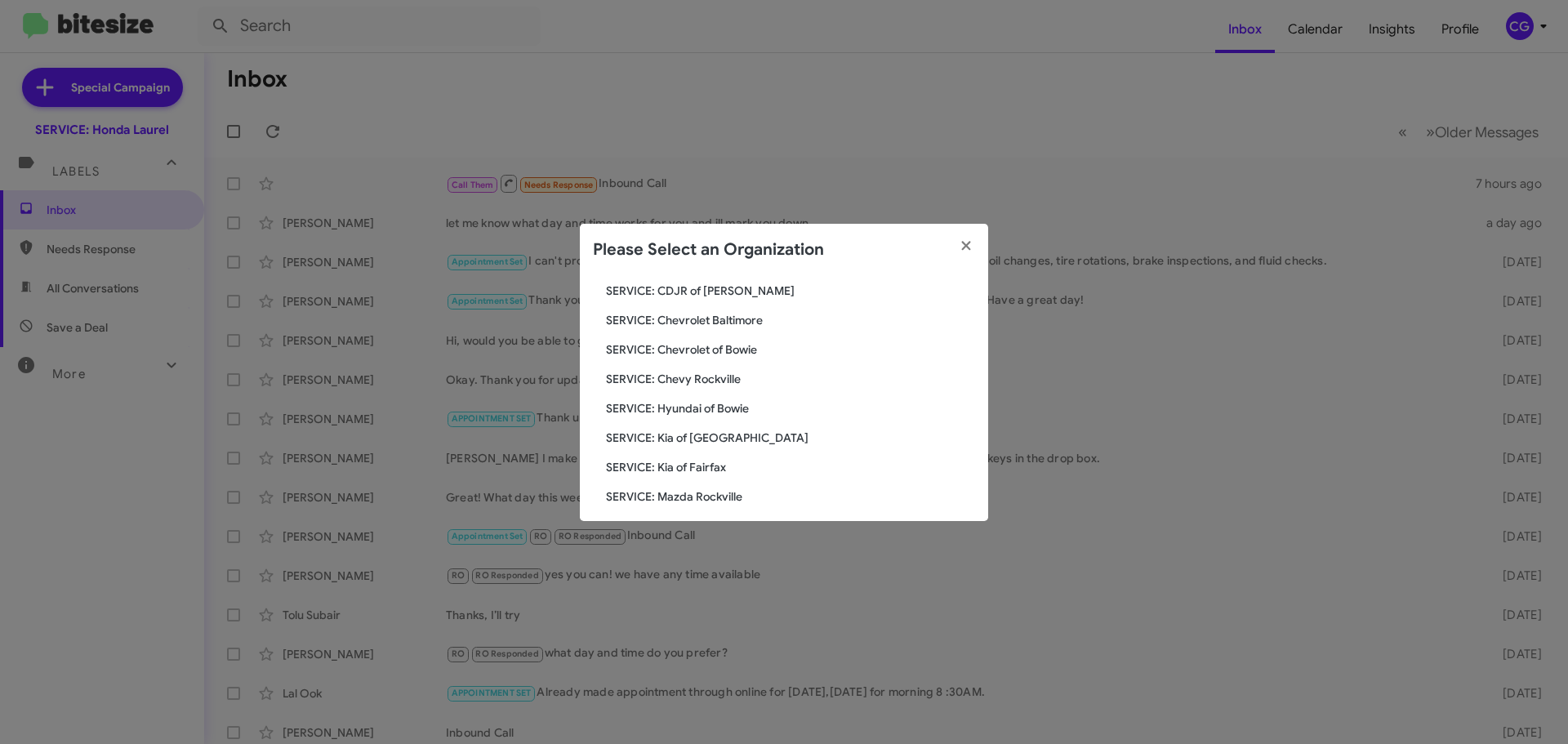
scroll to position [163, 0]
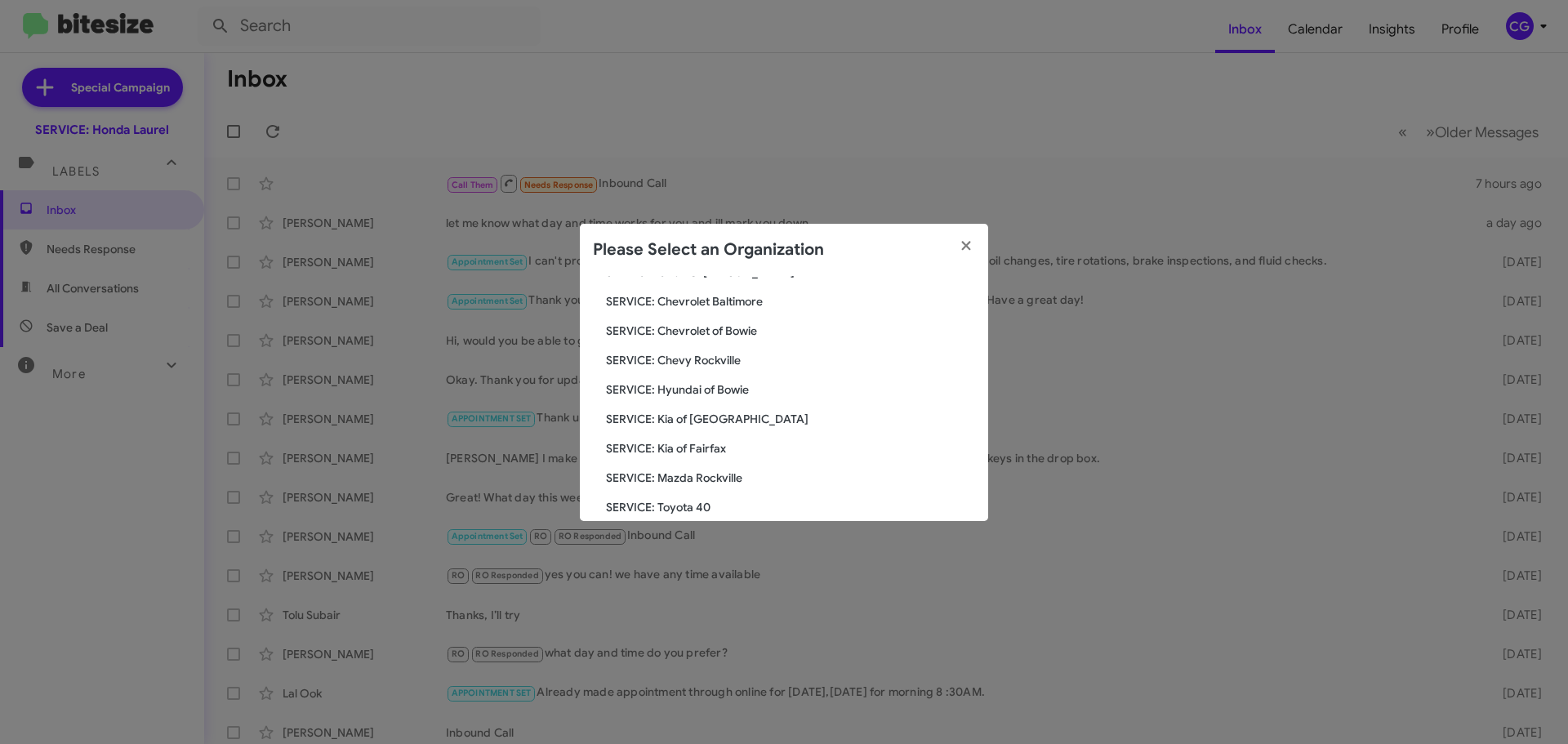
click at [705, 381] on div "Search SERVICE: Honda Laurel Current Org SERVICE: CDJR Baltimore SERVICE: CDJR …" at bounding box center [784, 399] width 409 height 245
click at [704, 383] on span "SERVICE: Hyundai of Bowie" at bounding box center [791, 389] width 369 height 17
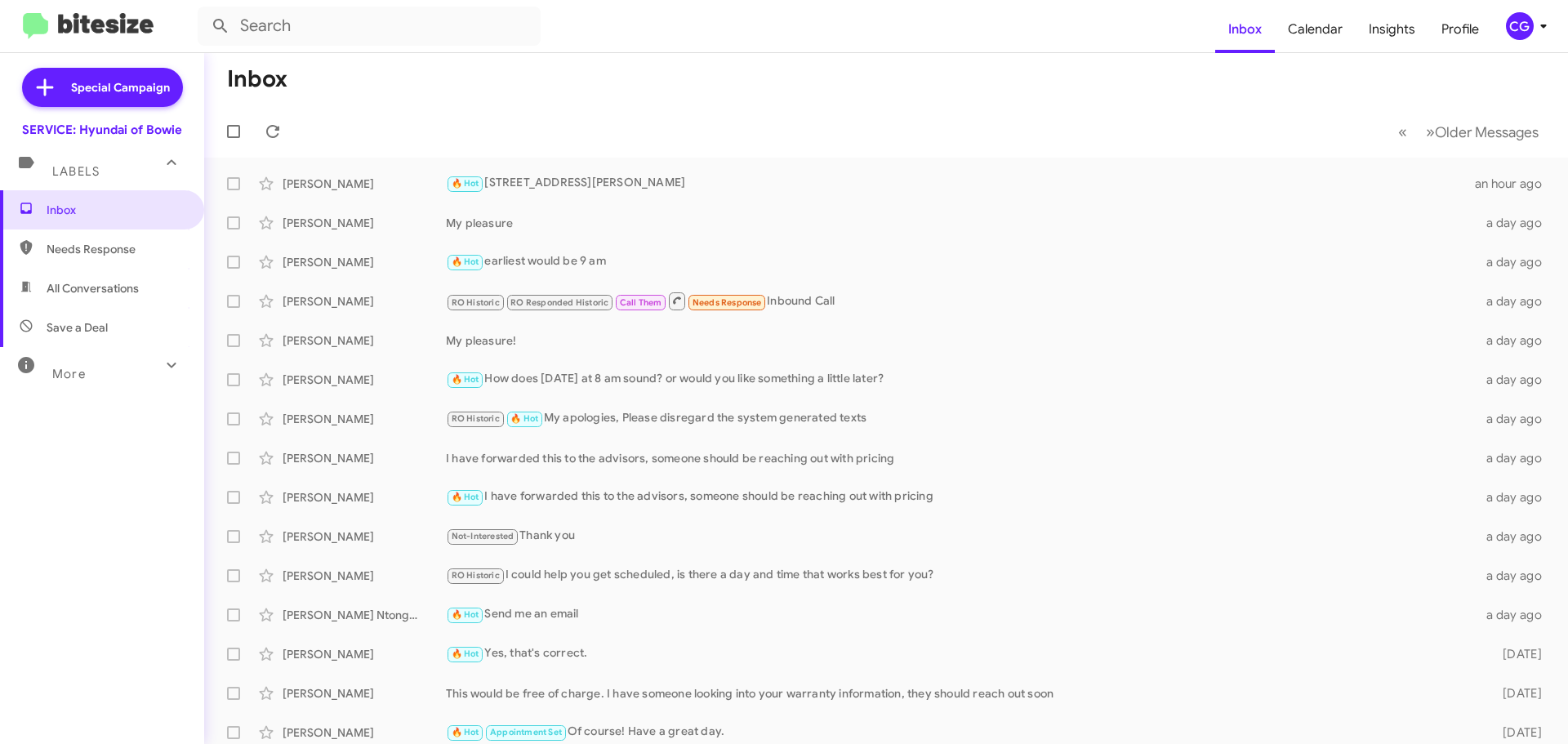
click at [1544, 34] on icon at bounding box center [1544, 26] width 19 height 19
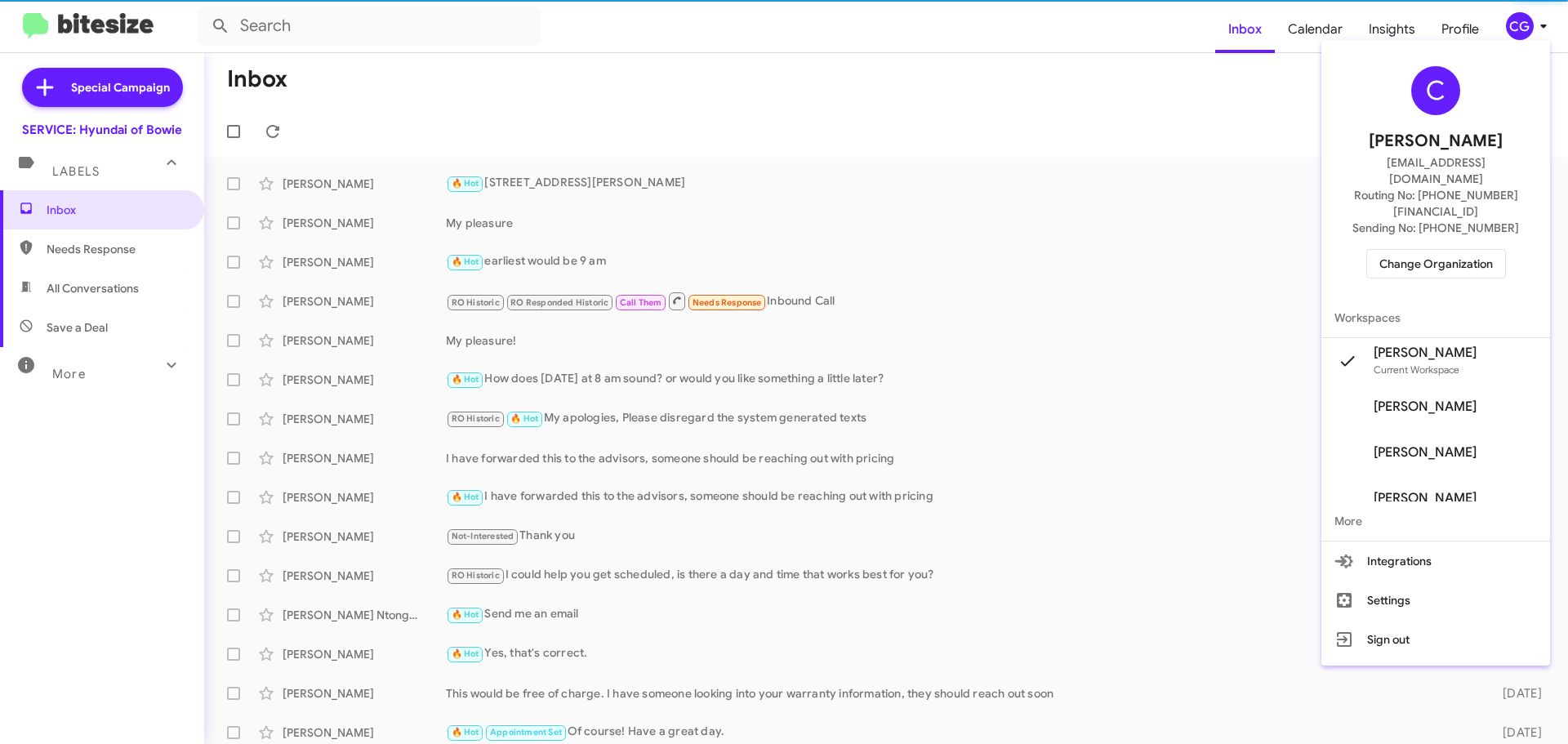
click at [1481, 250] on span "Change Organization" at bounding box center [1436, 263] width 114 height 27
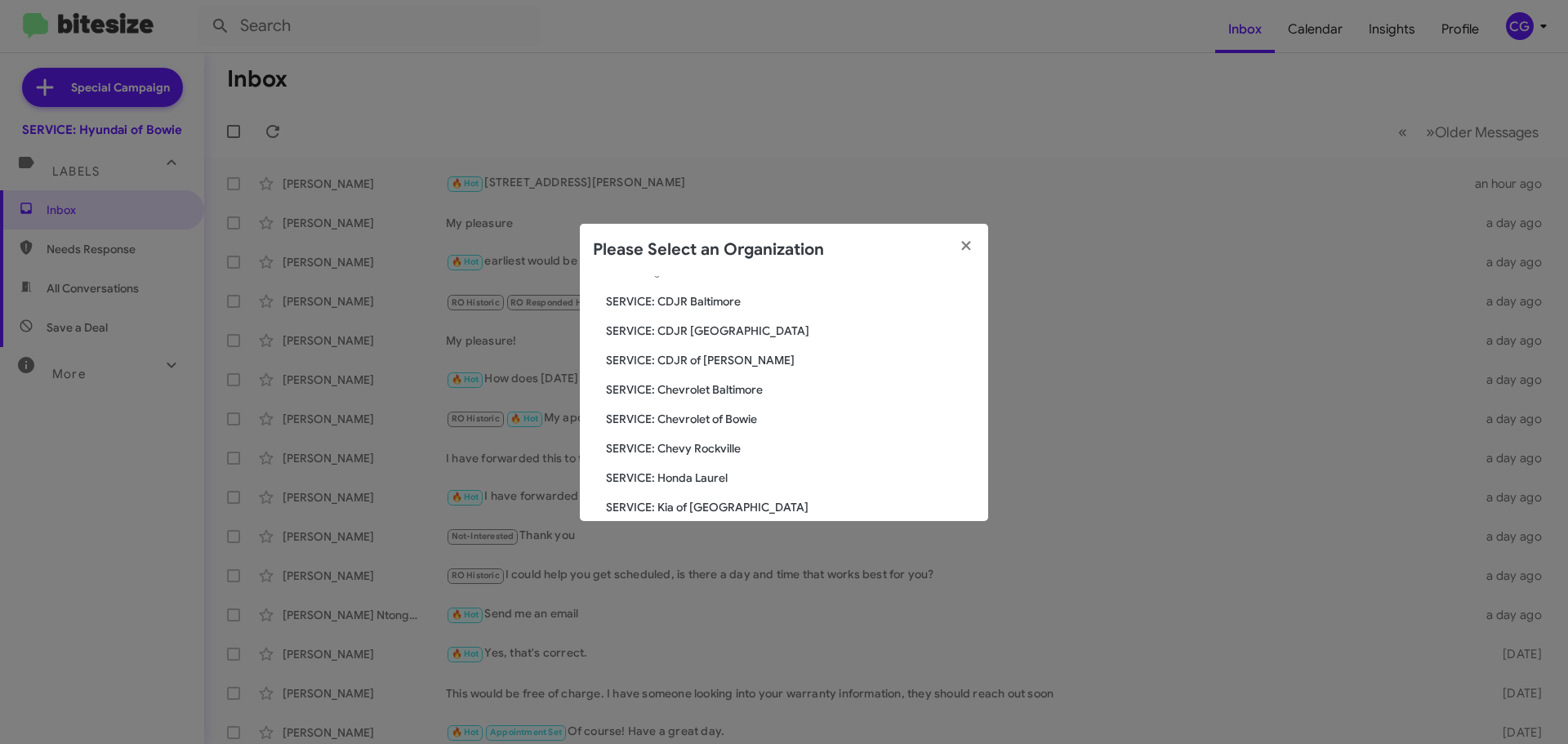
scroll to position [163, 0]
click at [710, 425] on div "Search SERVICE: Hyundai of Bowie Current Org SERVICE: CDJR Baltimore SERVICE: C…" at bounding box center [784, 399] width 409 height 245
click at [712, 419] on span "SERVICE: Kia of [GEOGRAPHIC_DATA]" at bounding box center [791, 418] width 369 height 17
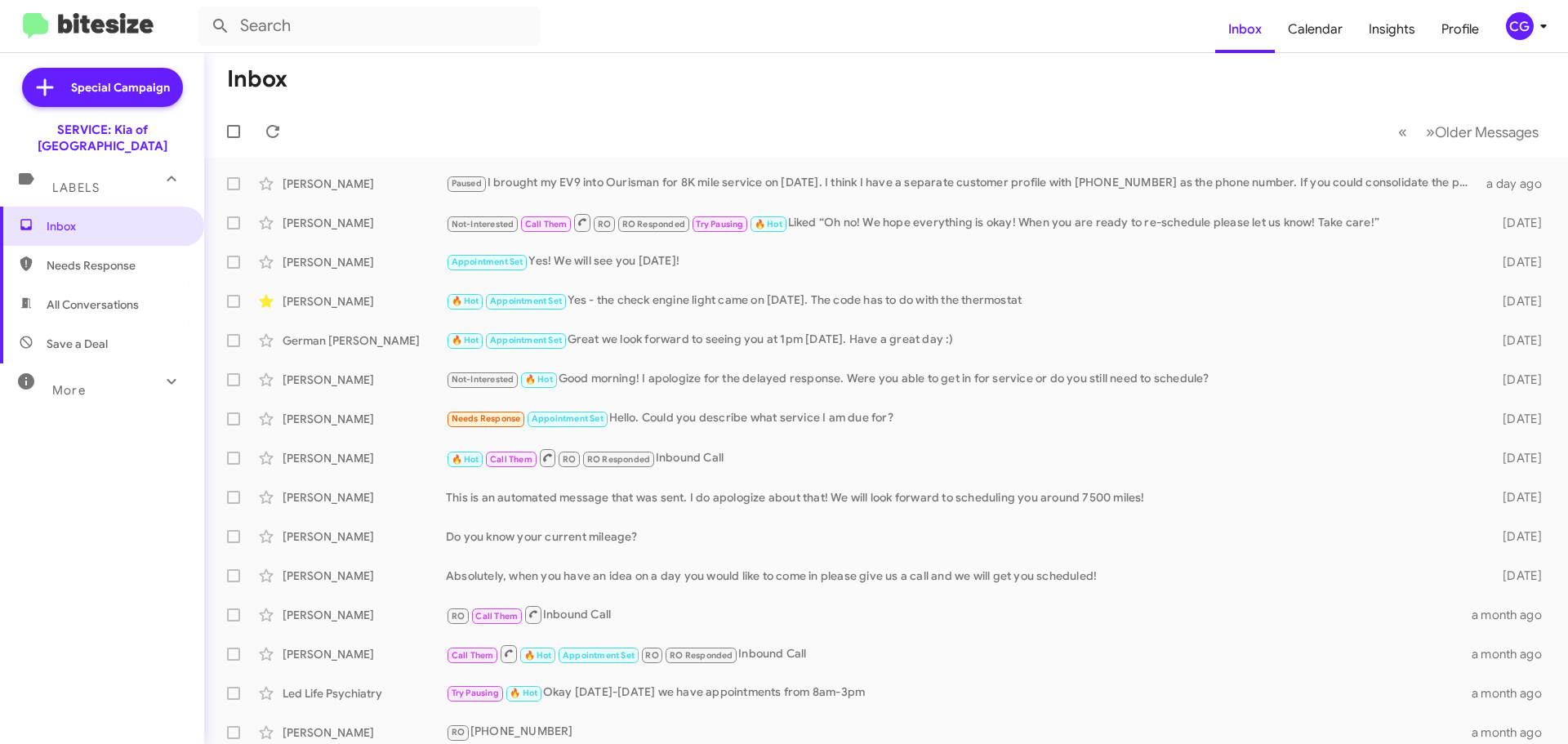
click at [1528, 31] on div "CG" at bounding box center [1519, 26] width 27 height 27
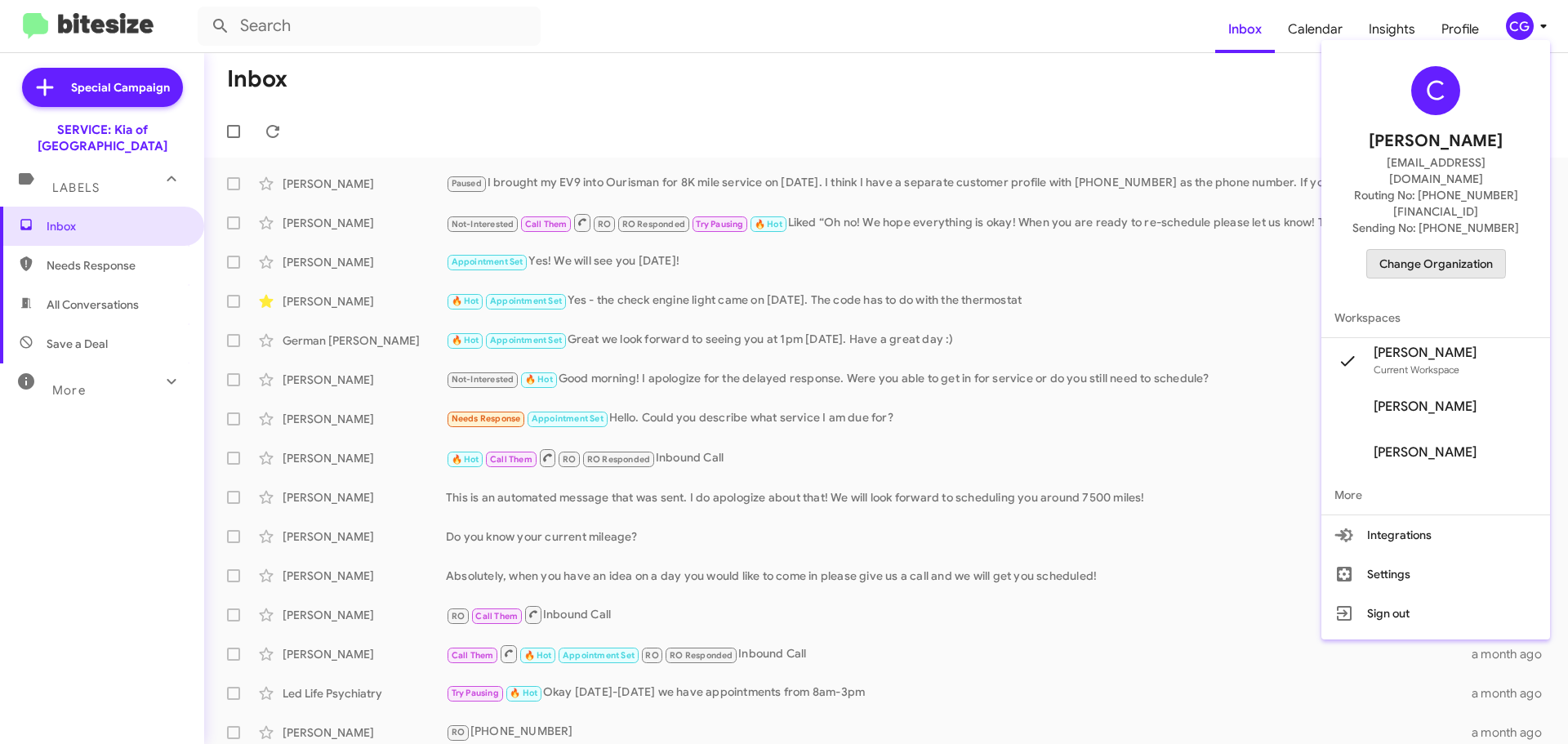
click at [1443, 250] on span "Change Organization" at bounding box center [1436, 263] width 114 height 27
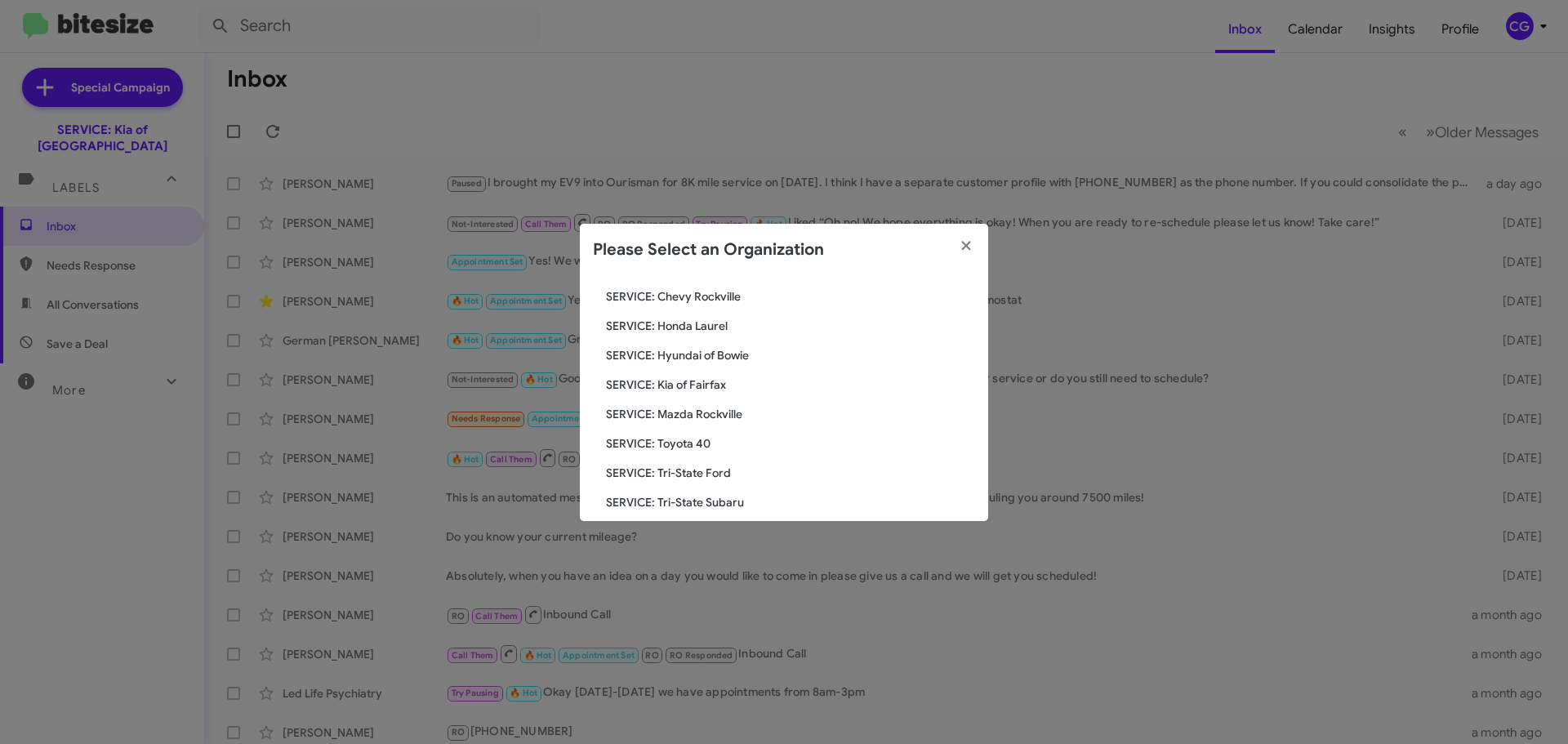
scroll to position [245, 0]
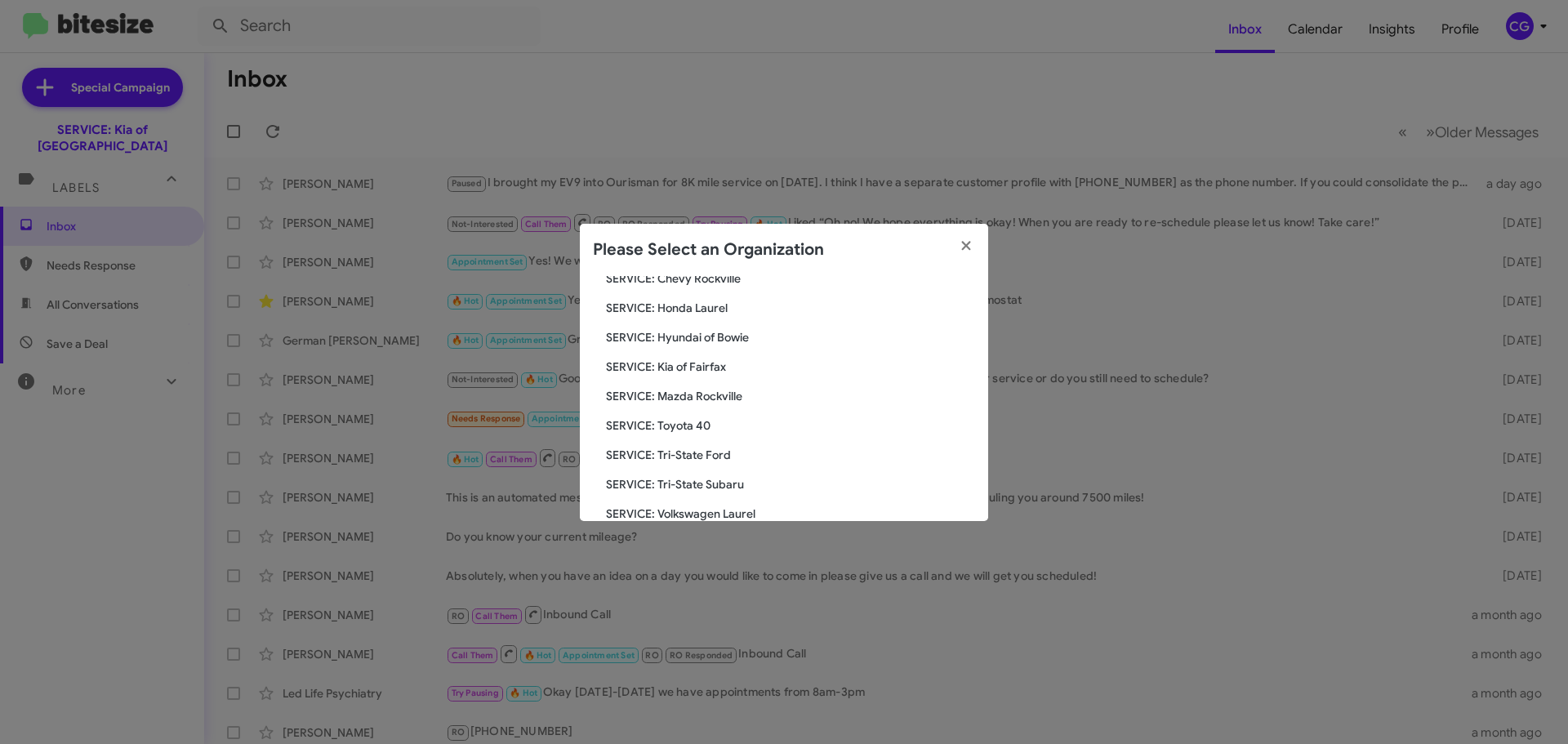
click at [708, 367] on span "SERVICE: Kia of Fairfax" at bounding box center [791, 366] width 369 height 17
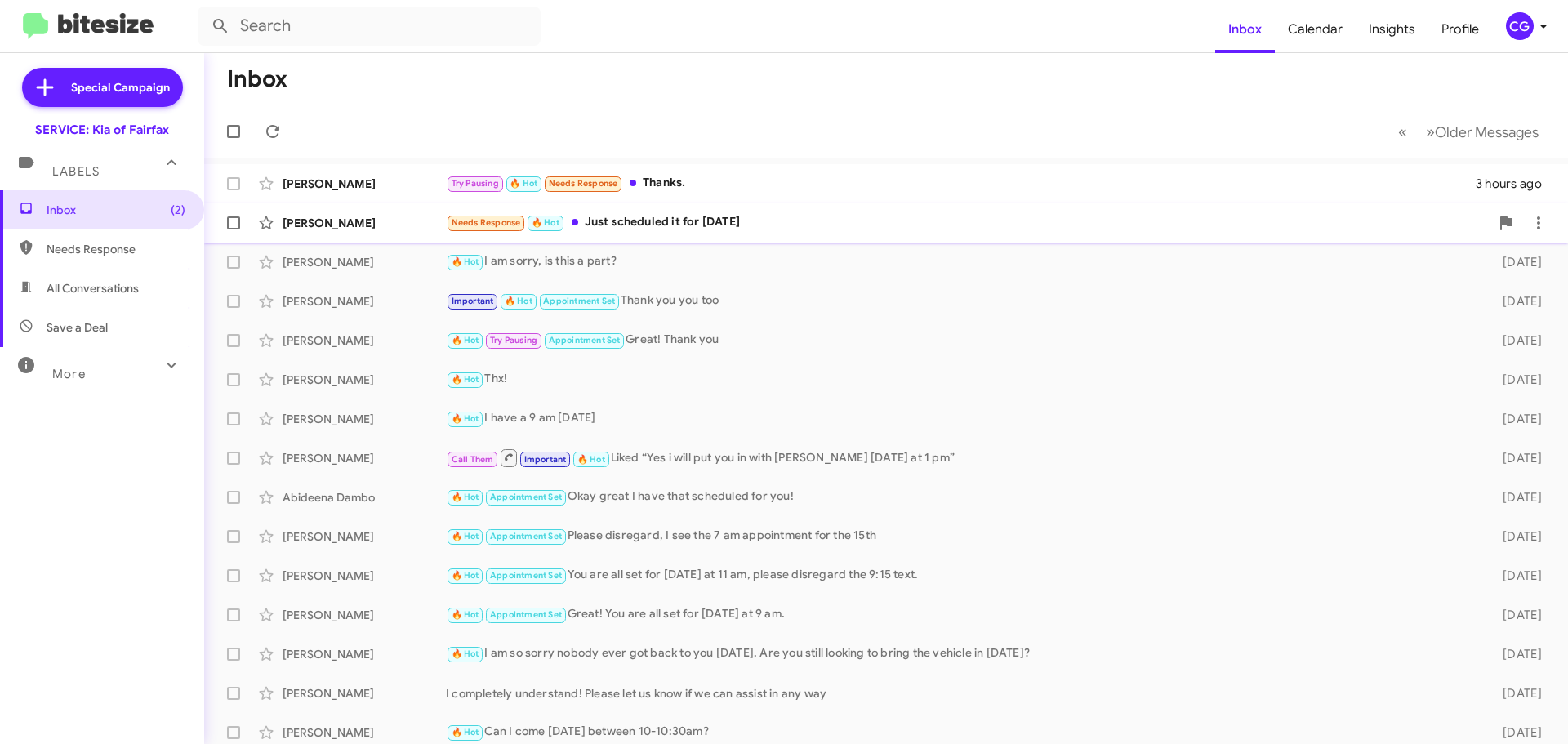
click at [817, 224] on div "Needs Response 🔥 Hot Just scheduled it for tomorrow" at bounding box center [968, 222] width 1044 height 19
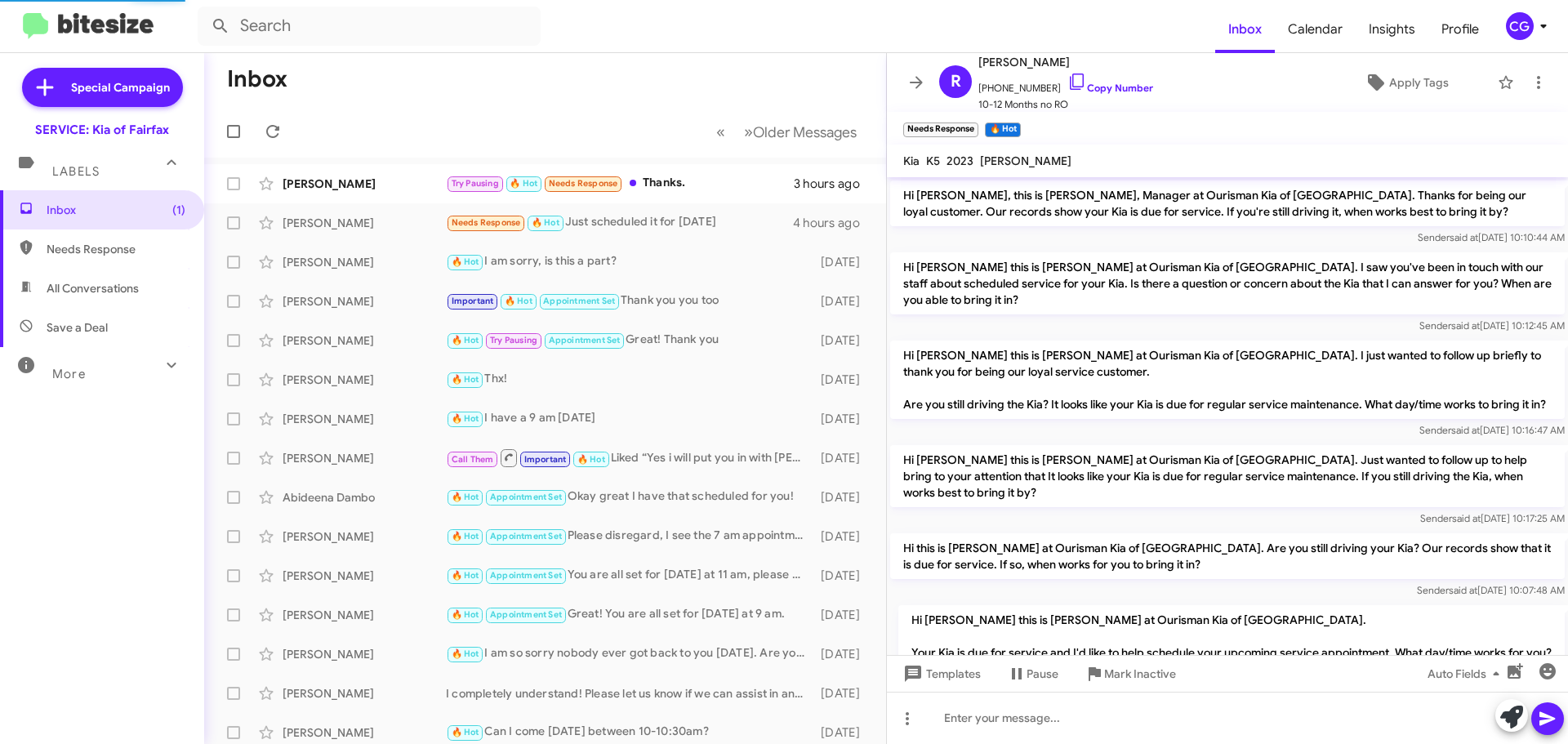
scroll to position [162, 0]
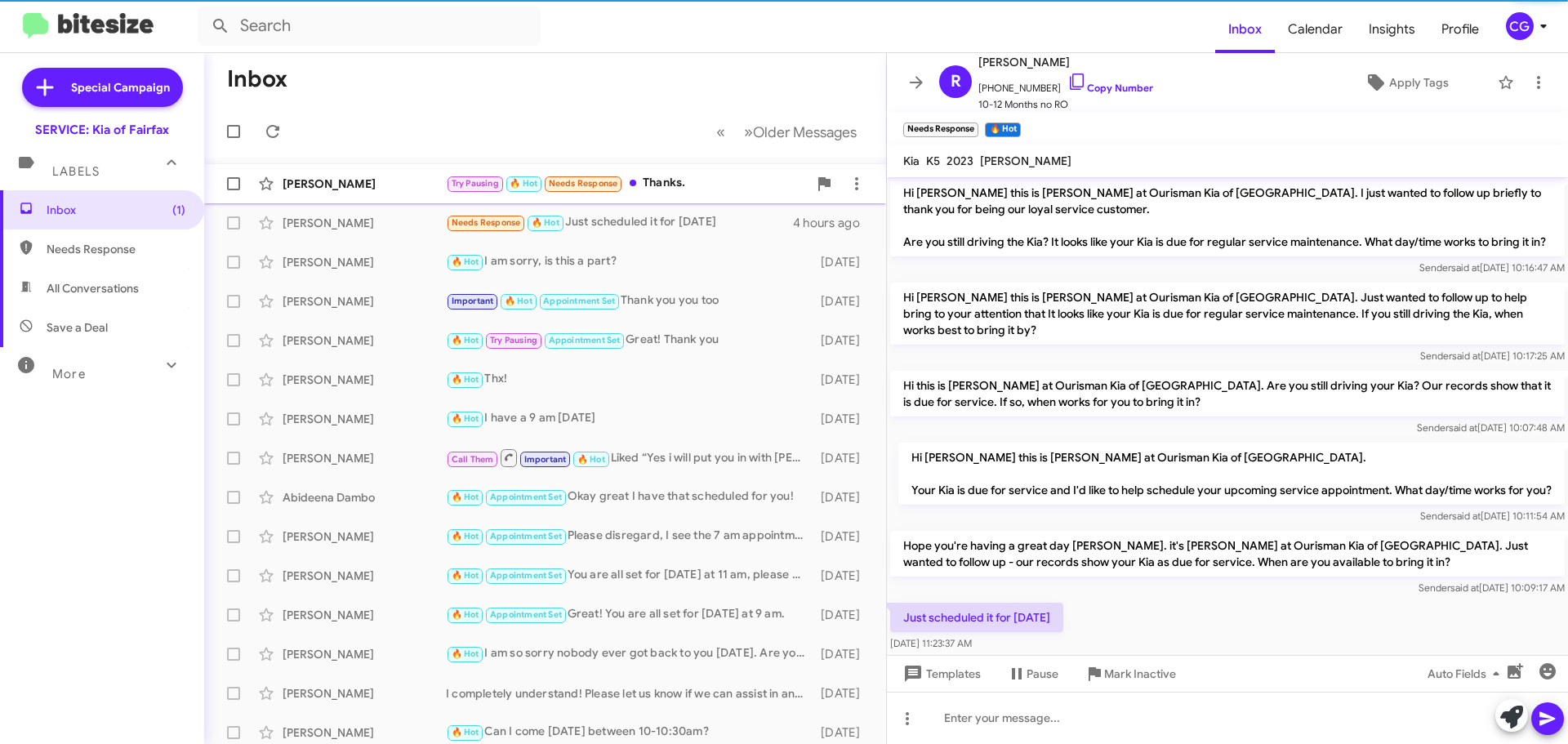
click at [752, 187] on div "Try Pausing 🔥 Hot Needs Response Thanks." at bounding box center [627, 183] width 362 height 19
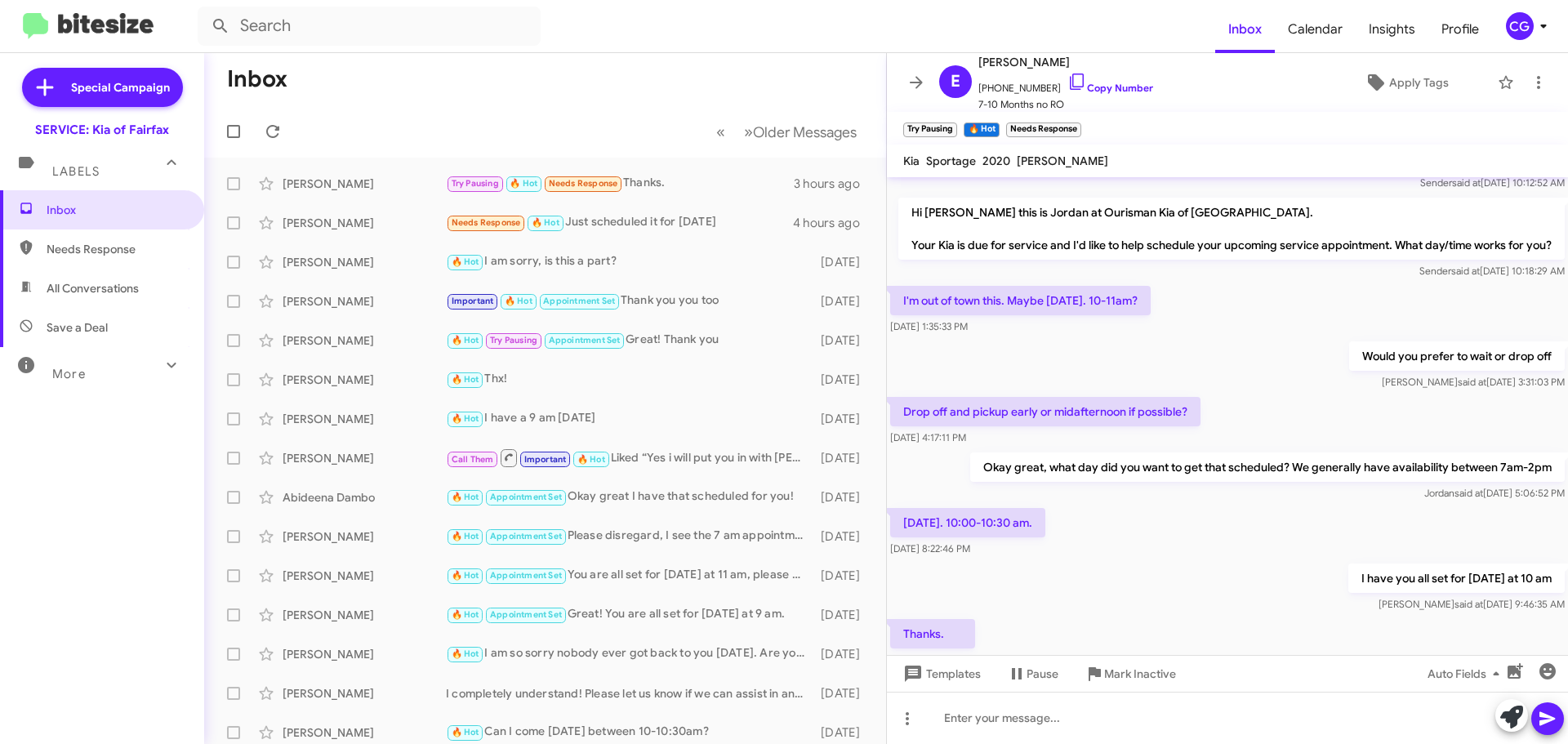
scroll to position [157, 0]
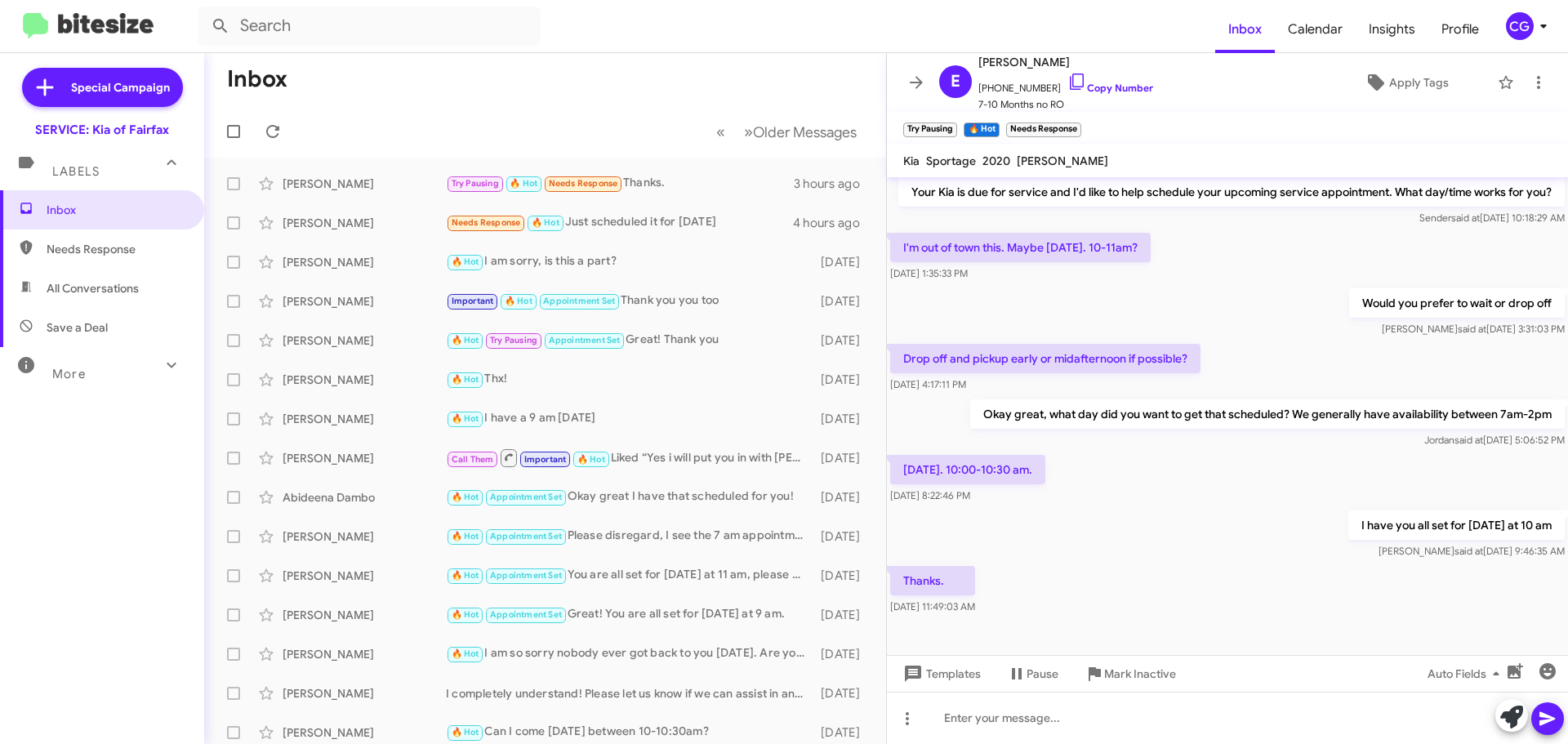
click at [1520, 34] on div "CG" at bounding box center [1519, 26] width 27 height 27
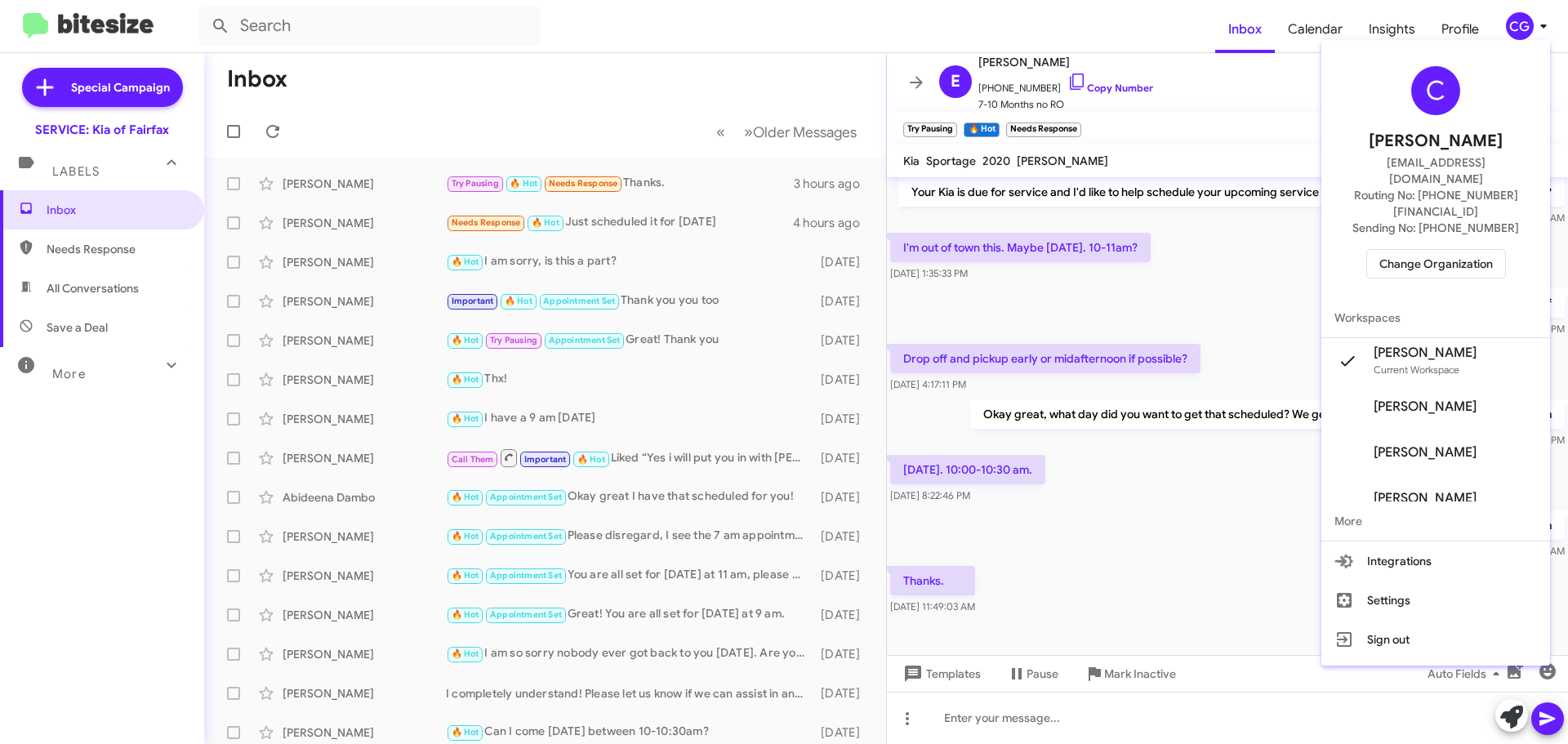
click at [1460, 250] on span "Change Organization" at bounding box center [1436, 263] width 114 height 27
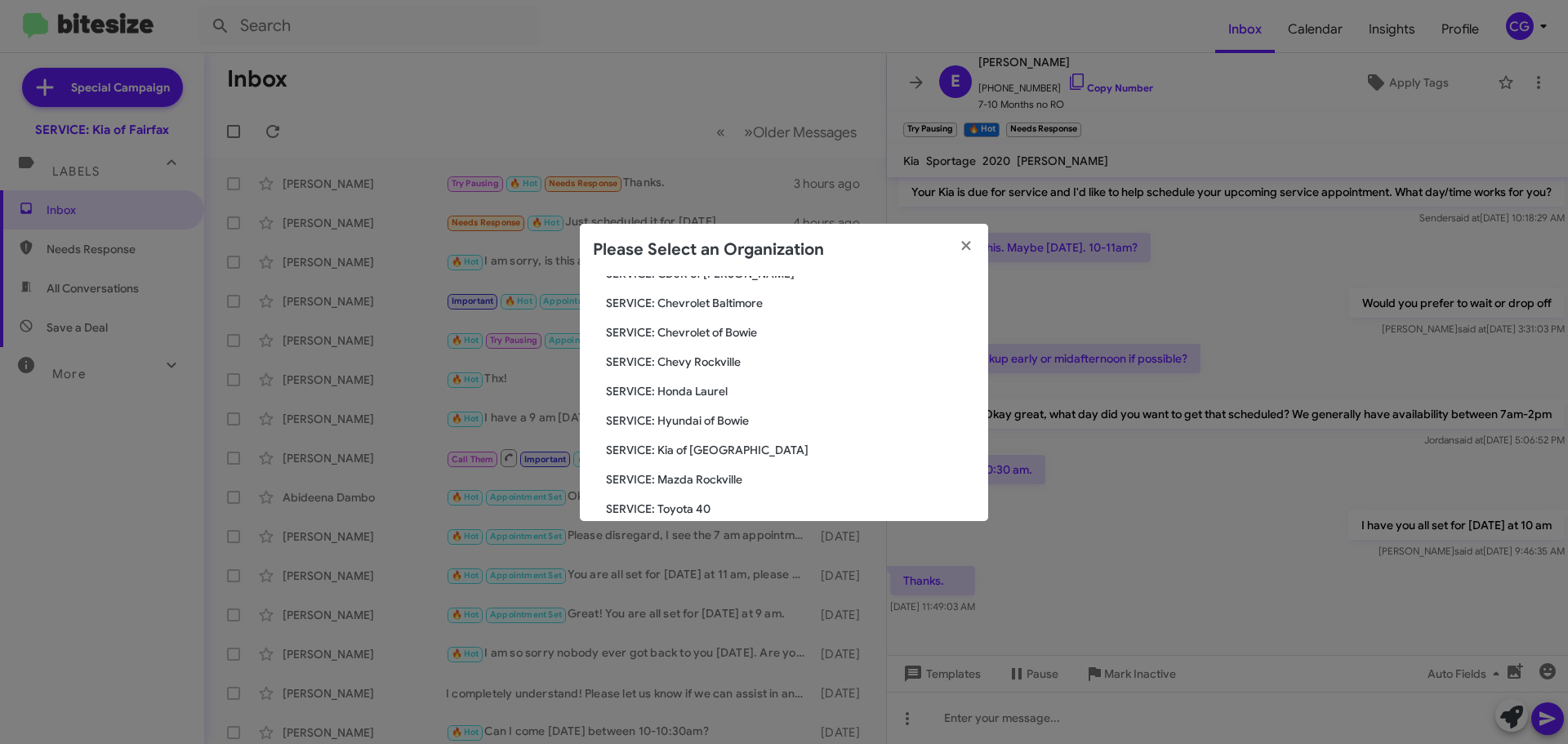
scroll to position [301, 0]
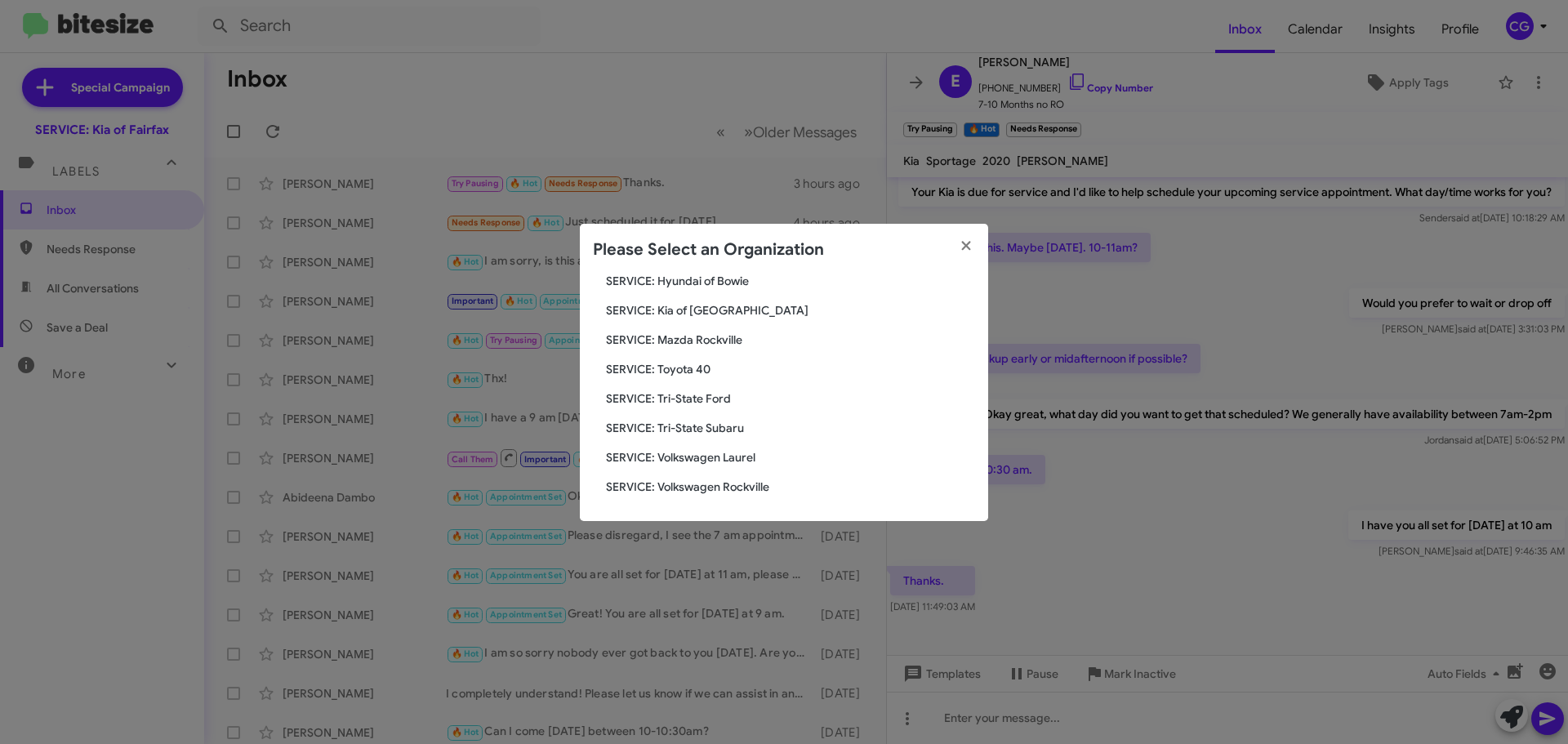
click at [699, 311] on span "SERVICE: Kia of [GEOGRAPHIC_DATA]" at bounding box center [791, 310] width 369 height 17
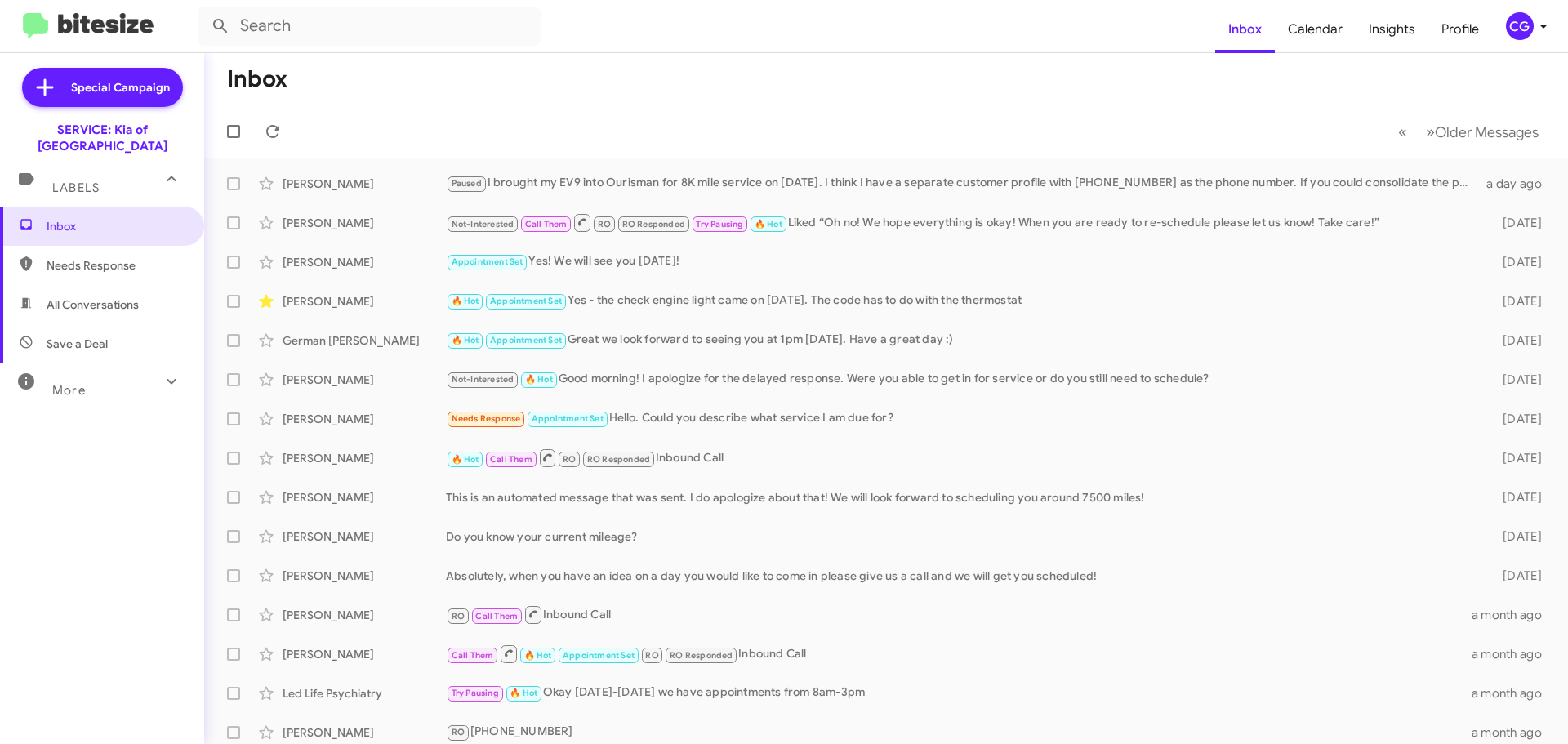
click at [1528, 23] on div "CG" at bounding box center [1519, 26] width 27 height 27
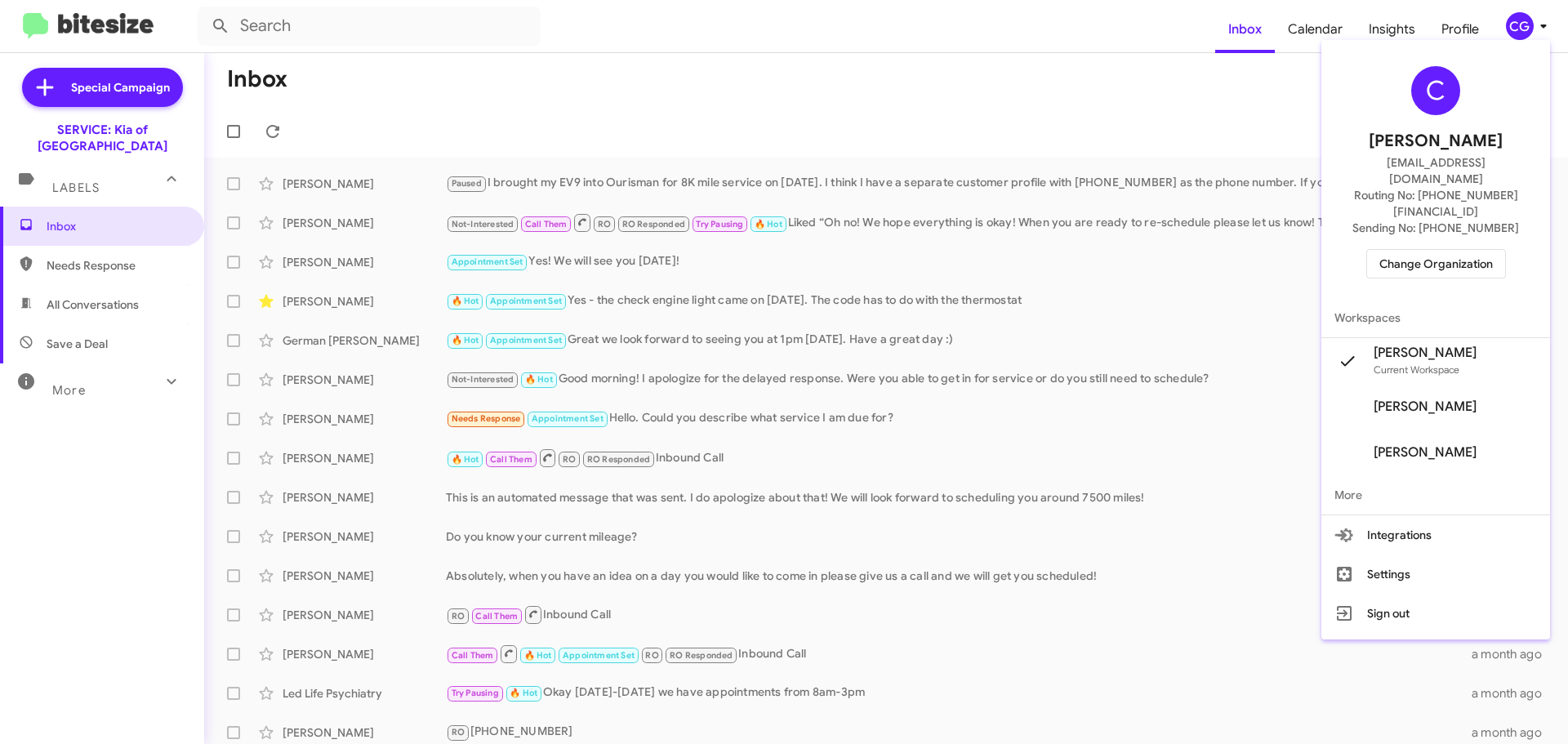
drag, startPoint x: 1448, startPoint y: 252, endPoint x: 1455, endPoint y: 245, distance: 9.9
click at [1451, 248] on div "C [PERSON_NAME] [EMAIL_ADDRESS][DOMAIN_NAME] Routing No: [PHONE_NUMBER][FINANCI…" at bounding box center [1436, 172] width 229 height 252
click at [1474, 250] on span "Change Organization" at bounding box center [1436, 263] width 114 height 27
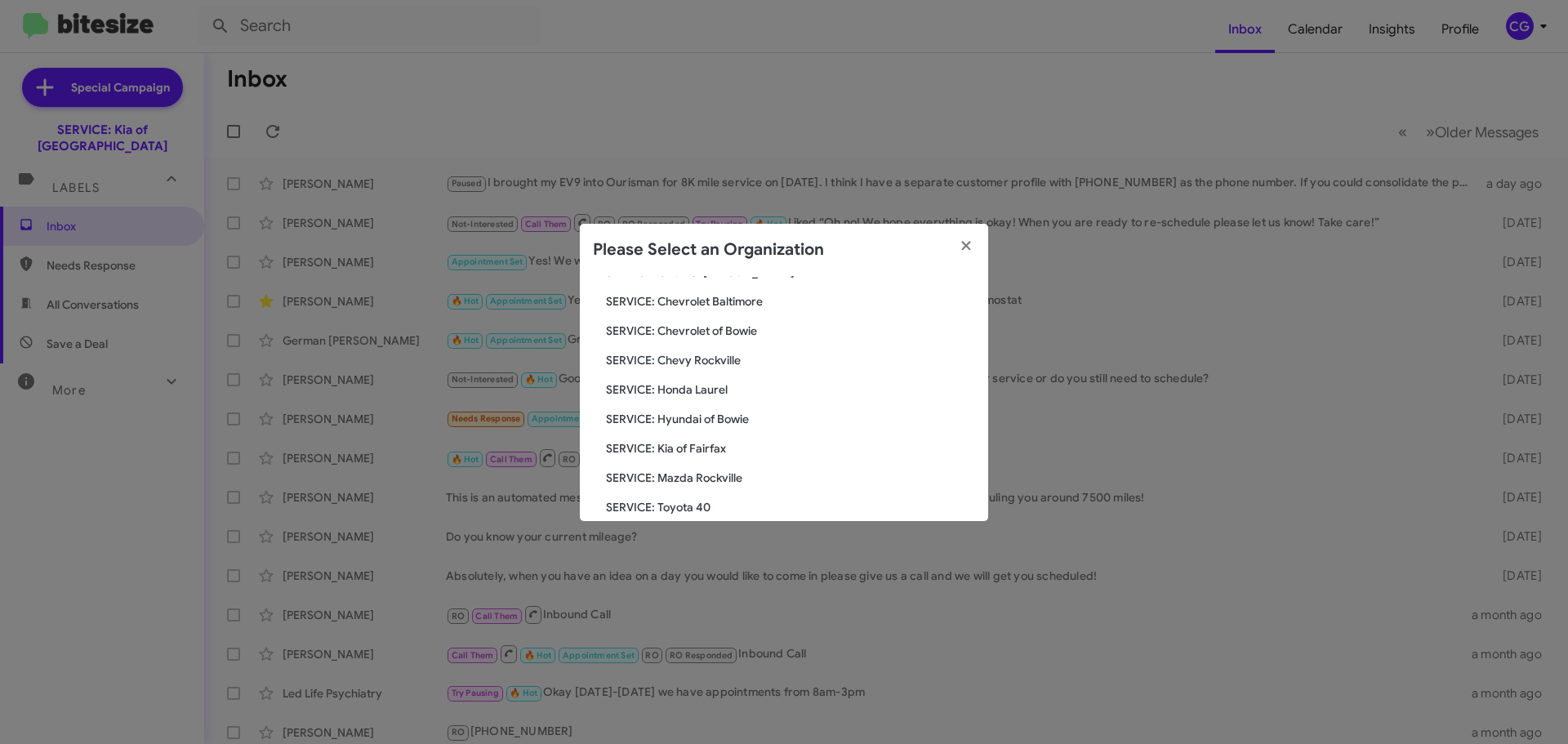
scroll to position [301, 0]
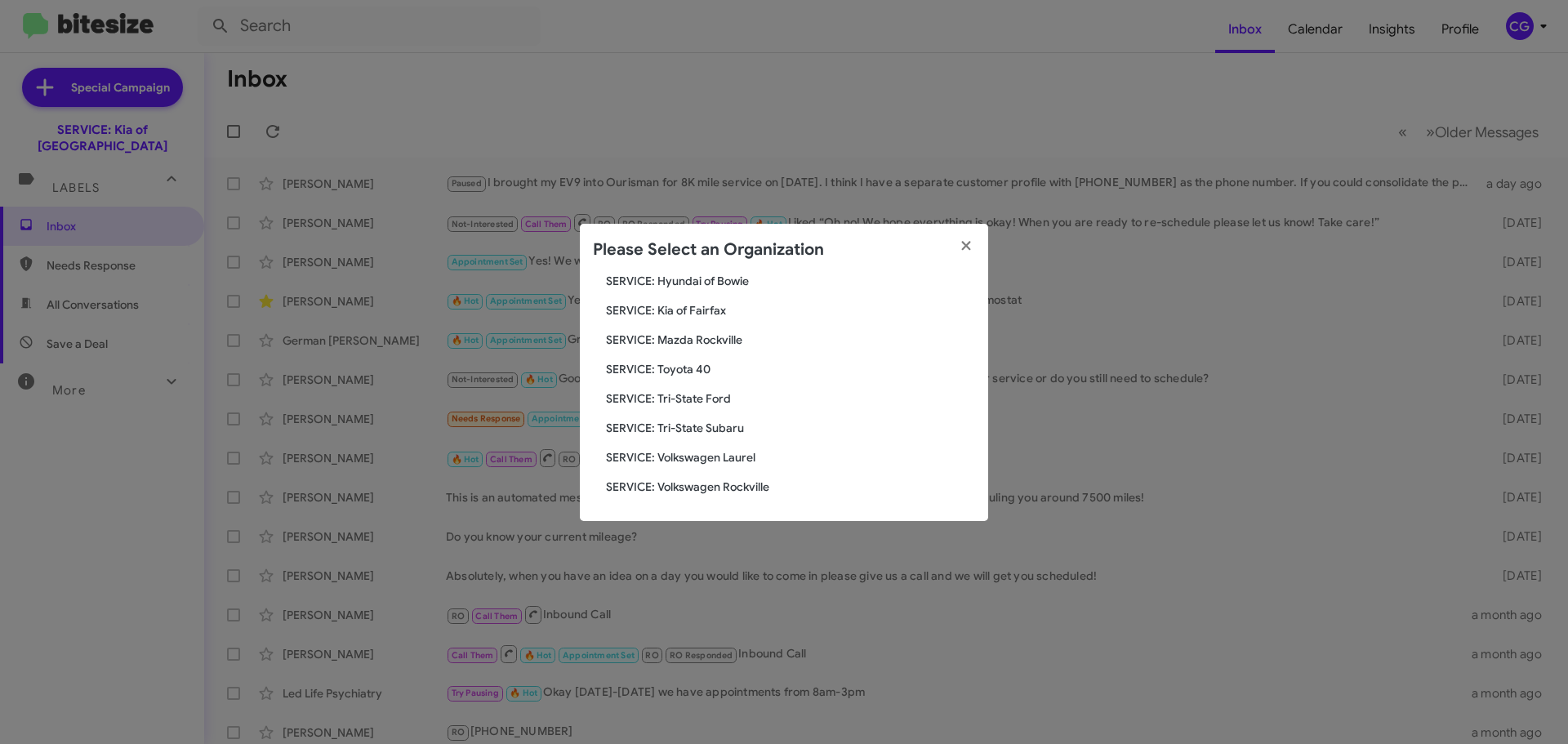
click at [702, 334] on span "SERVICE: Mazda Rockville" at bounding box center [791, 340] width 369 height 17
